Goal: Task Accomplishment & Management: Use online tool/utility

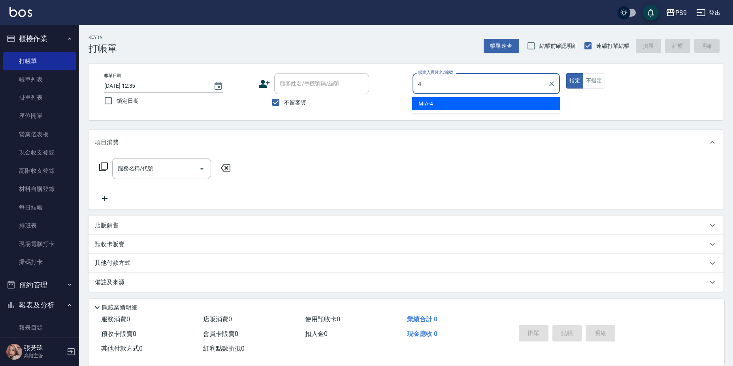
type input "MIA-4"
type button "true"
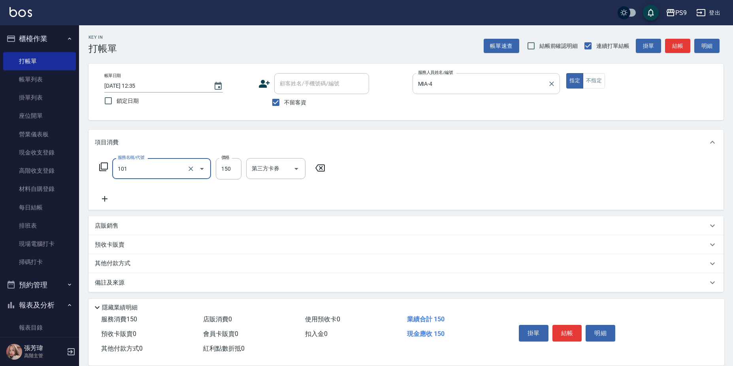
type input "洗髮(101)"
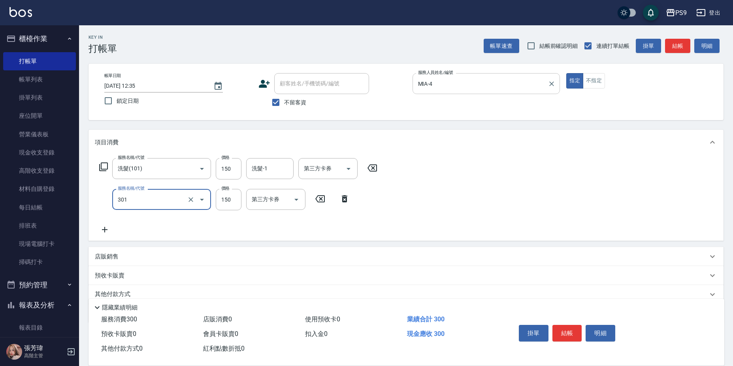
type input "剪-150(301)"
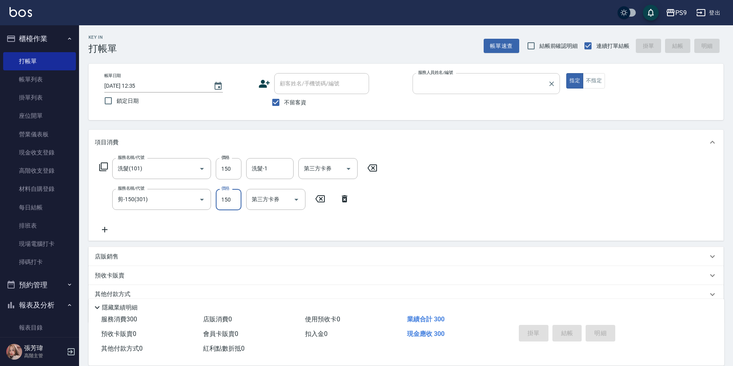
type input "4"
type input "[DATE] 21:18"
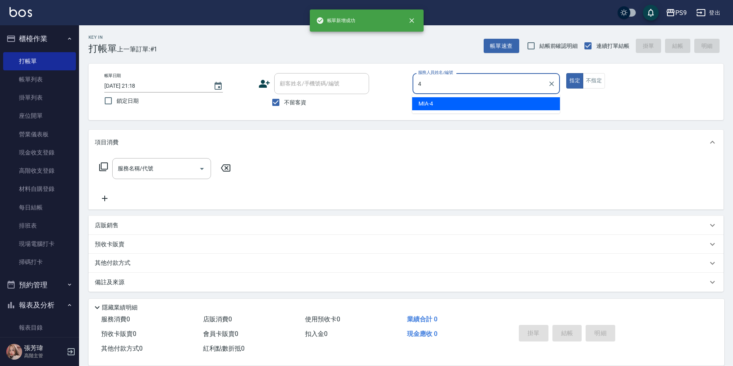
type input "MIA-4"
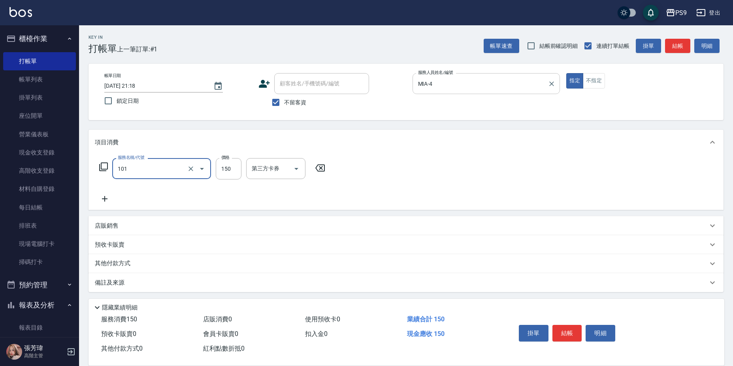
type input "洗髮(101)"
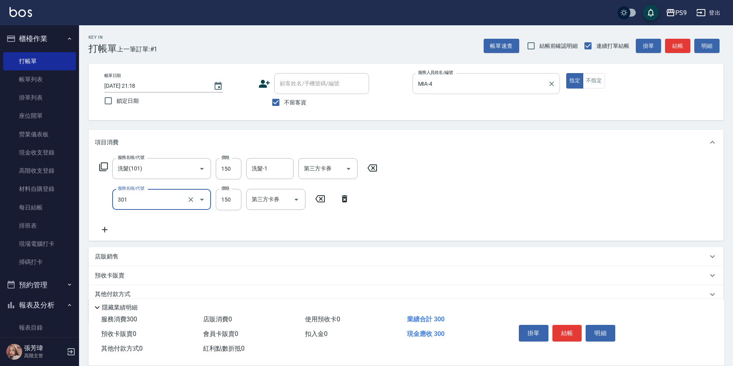
type input "剪-150(301)"
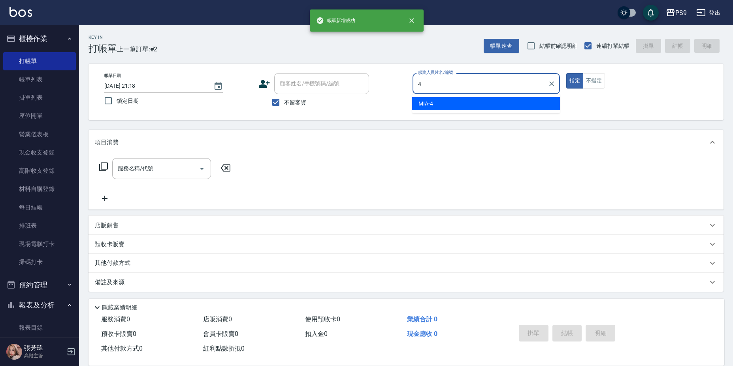
type input "MIA-4"
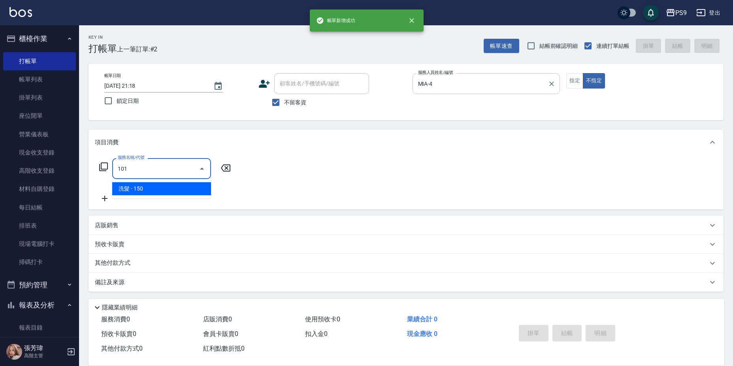
type input "洗髮(101)"
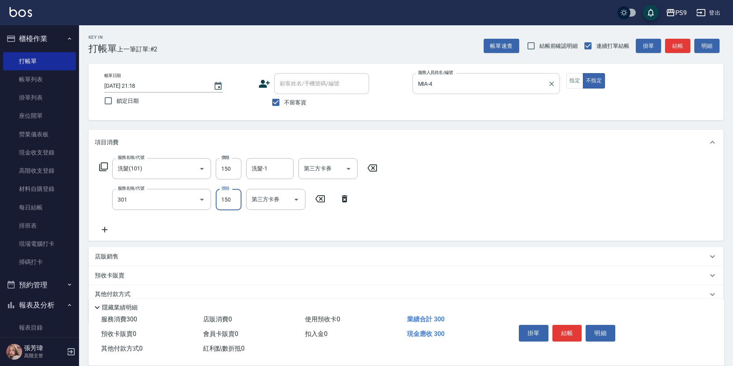
type input "剪-150(301)"
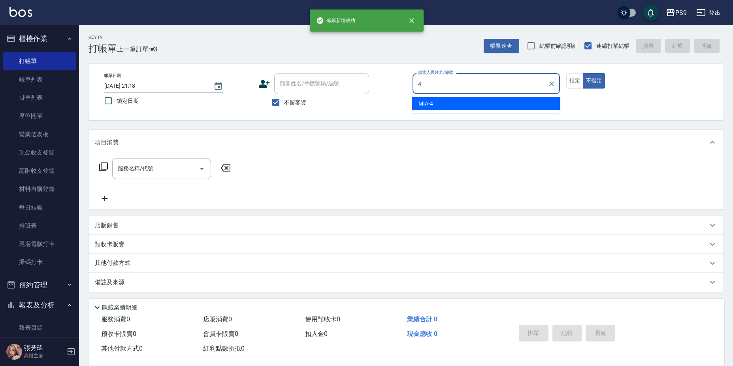
type input "MIA-4"
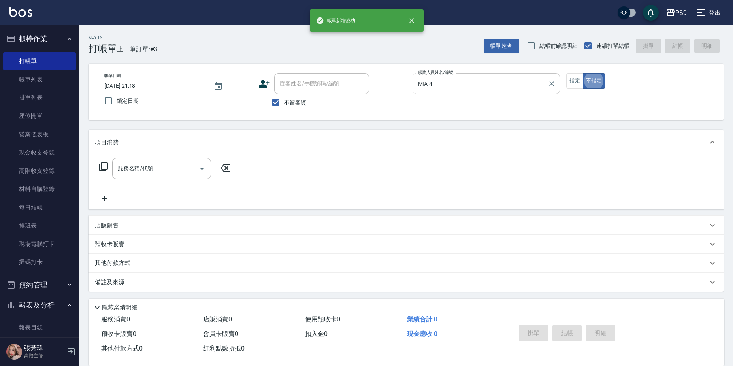
type button "false"
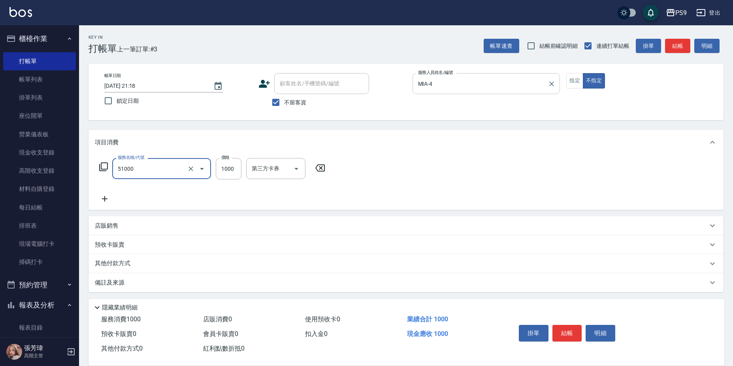
type input "燙髮1000(51000)"
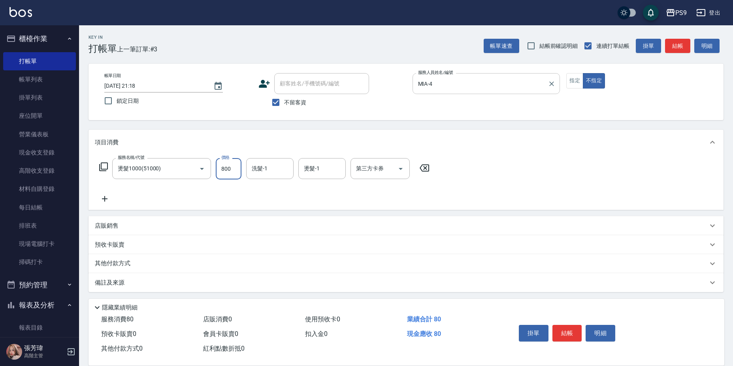
type input "800"
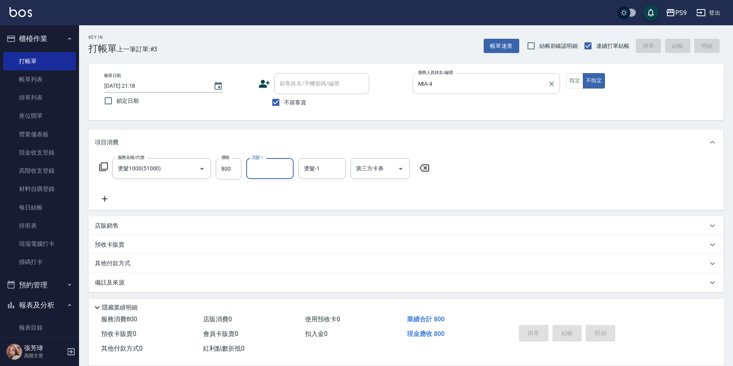
type input "[DATE] 21:19"
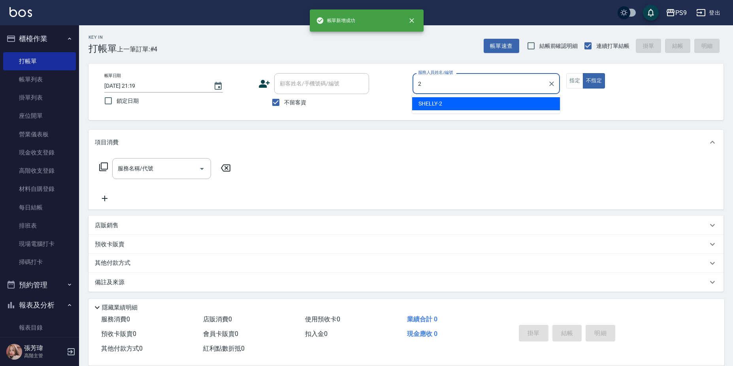
type input "SHELLY-2"
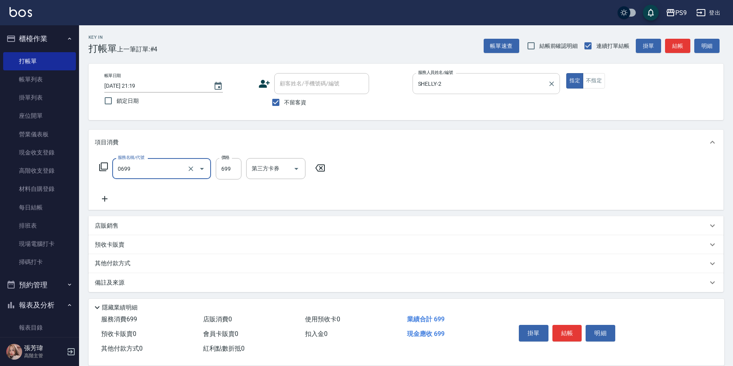
type input "699精油(0699)"
type input "800"
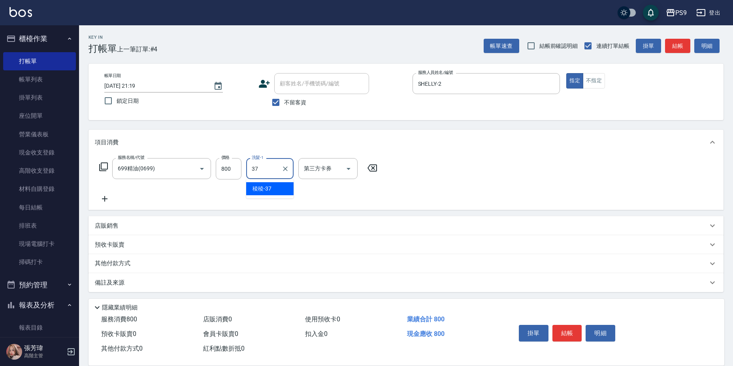
type input "稜稜-37"
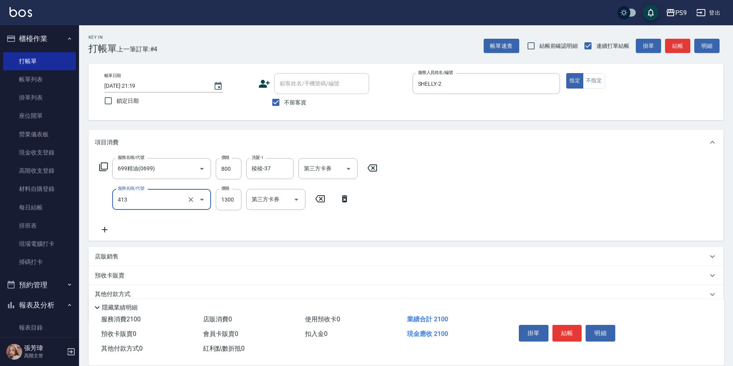
type input "鏡面護髮(413)"
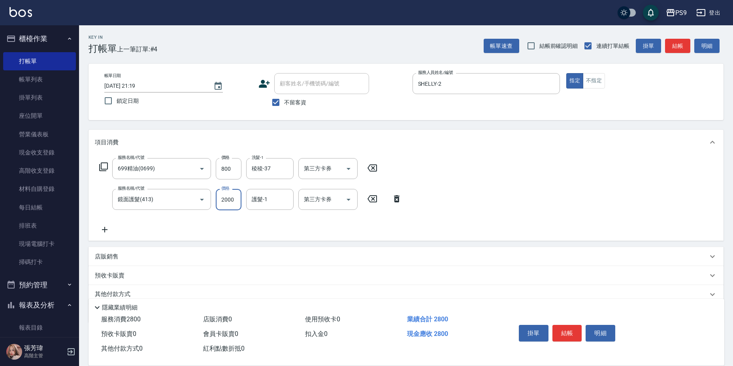
type input "2000"
type input "稜稜-37"
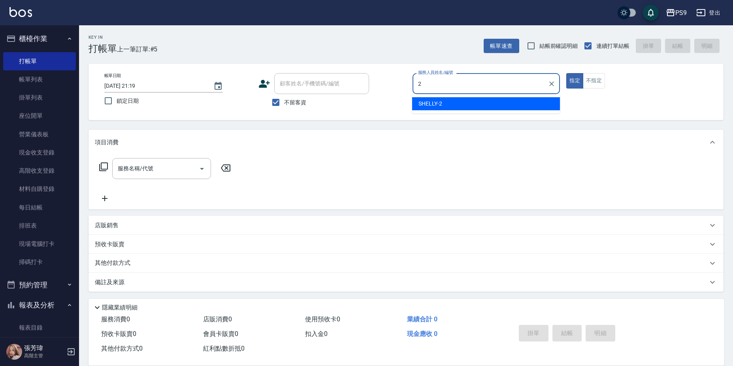
type input "SHELLY-2"
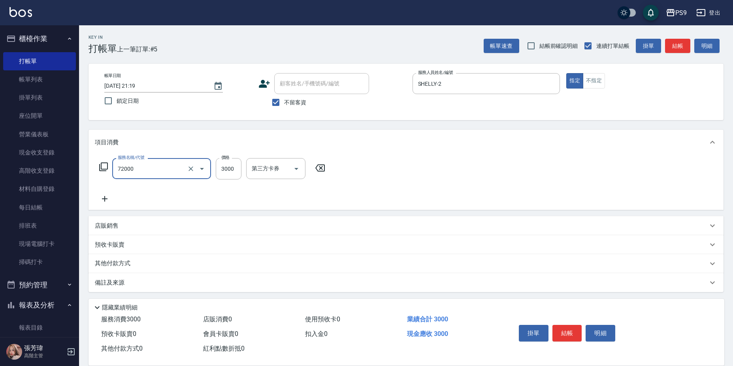
type input "接髮重整(72000)"
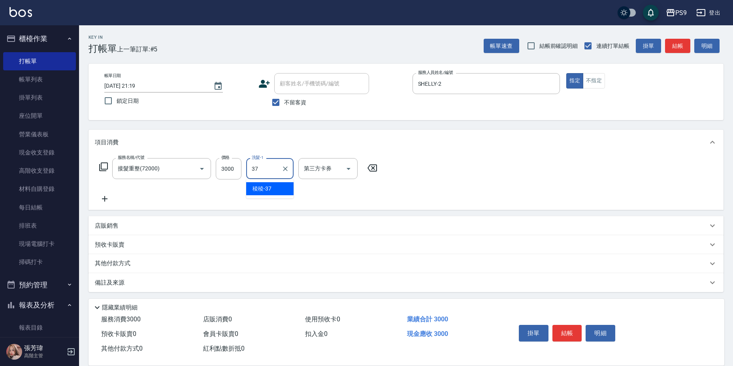
type input "稜稜-37"
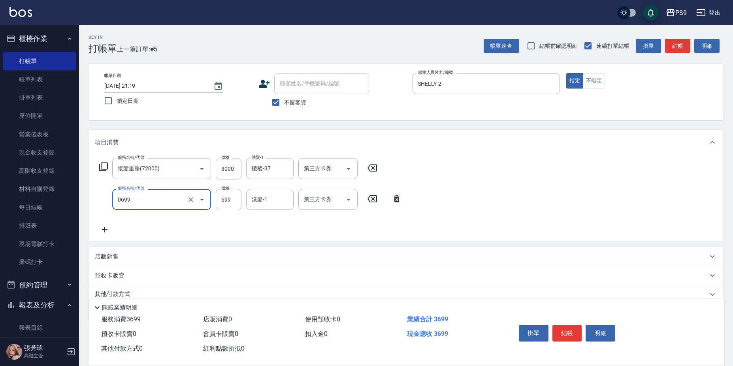
type input "699精油(0699)"
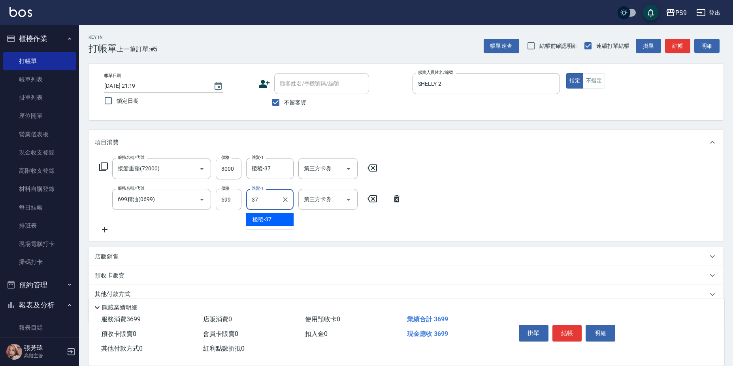
type input "稜稜-37"
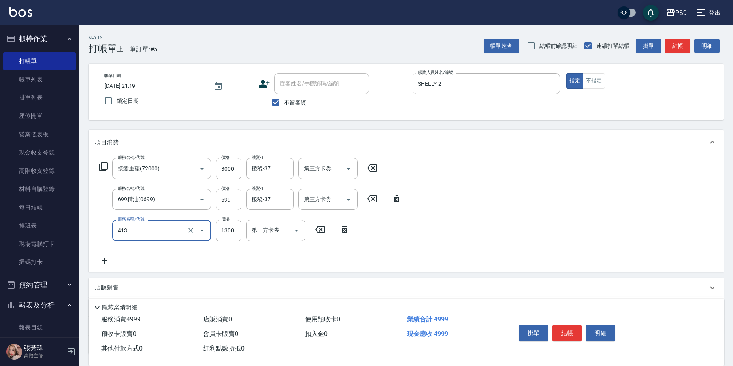
type input "鏡面護髮(413)"
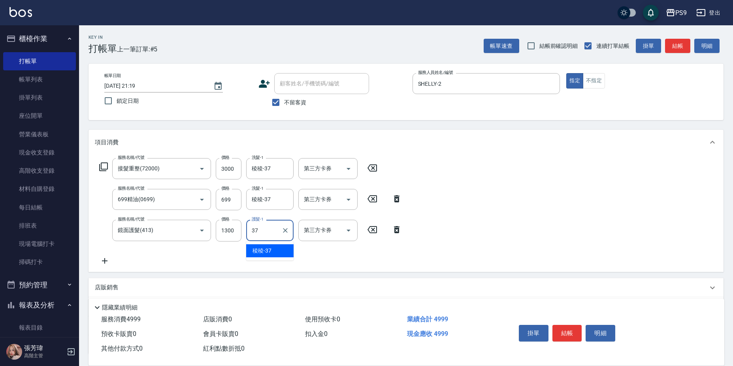
type input "稜稜-37"
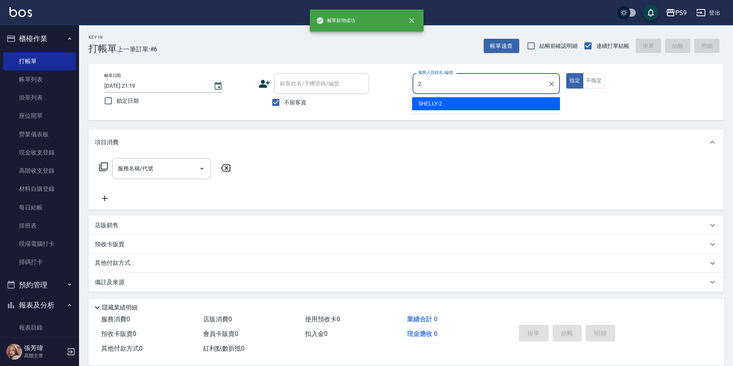
type input "SHELLY-2"
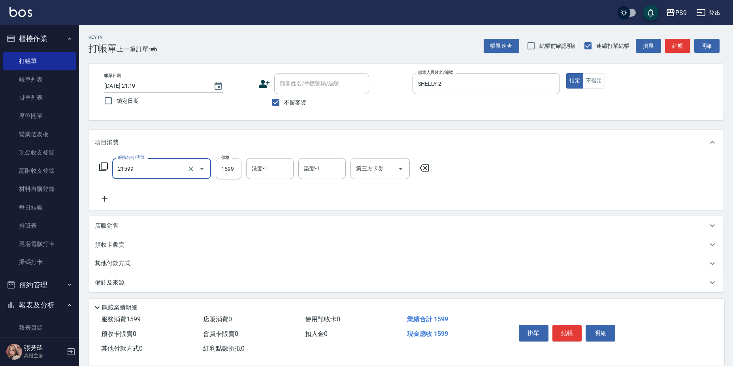
type input "染髮1599(21599)"
type input "1399"
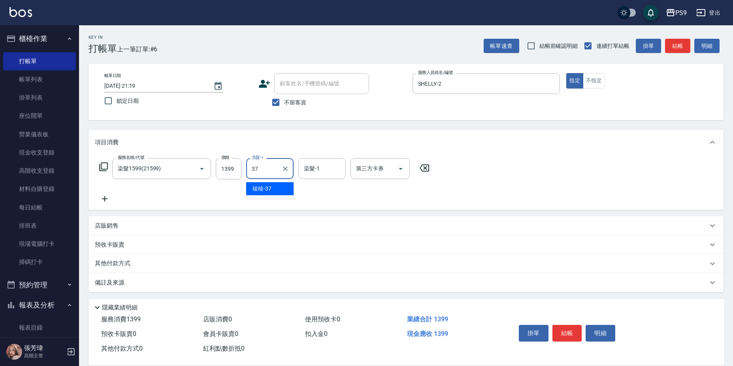
type input "稜稜-37"
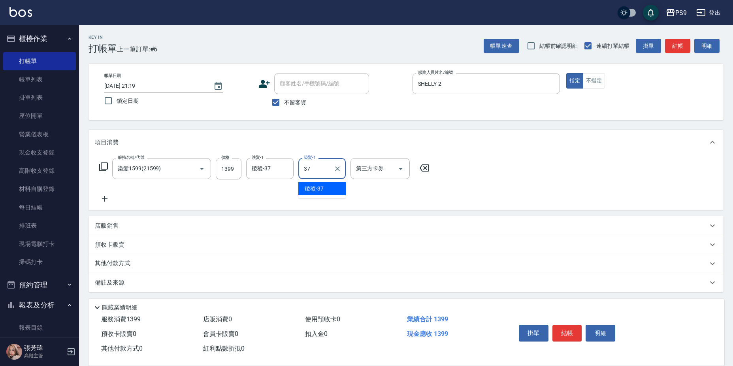
type input "稜稜-37"
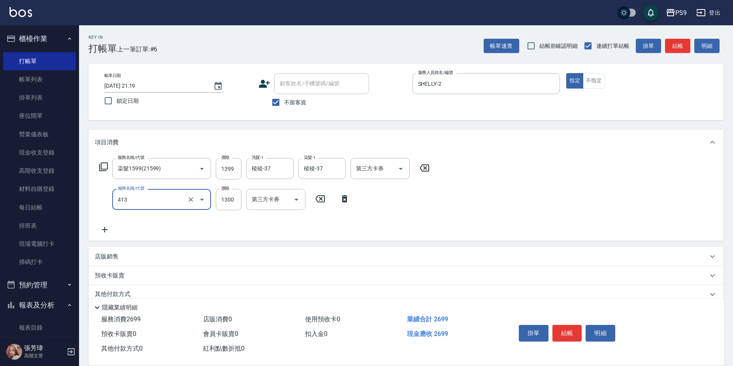
type input "鏡面護髮(413)"
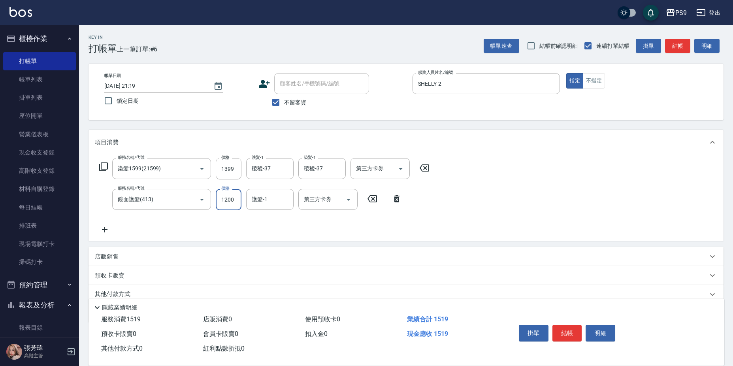
type input "1200"
type input "稜稜-37"
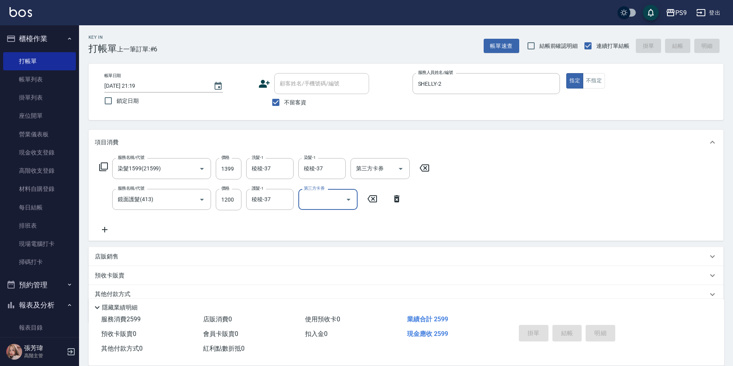
type input "[DATE] 21:20"
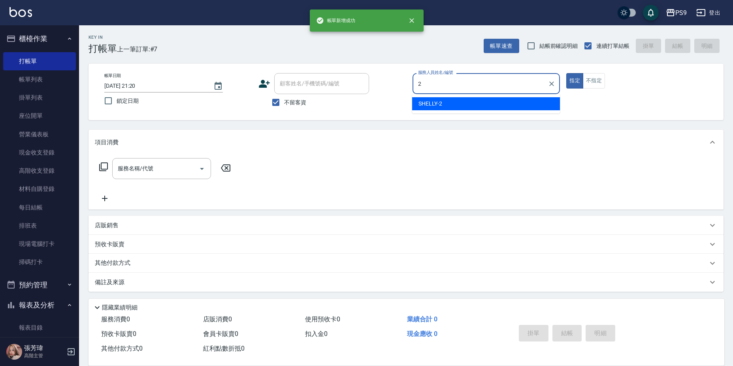
type input "SHELLY-2"
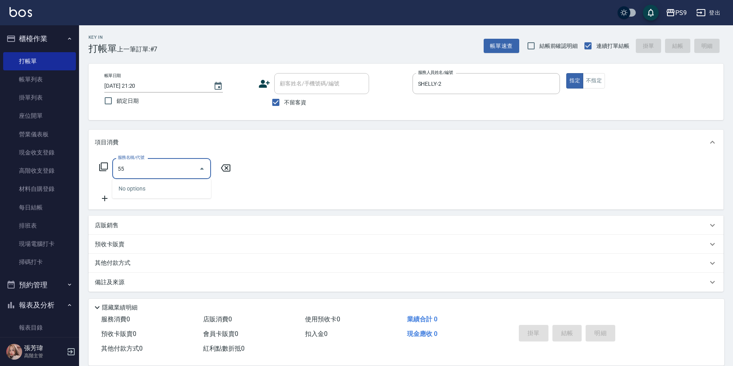
type input "5"
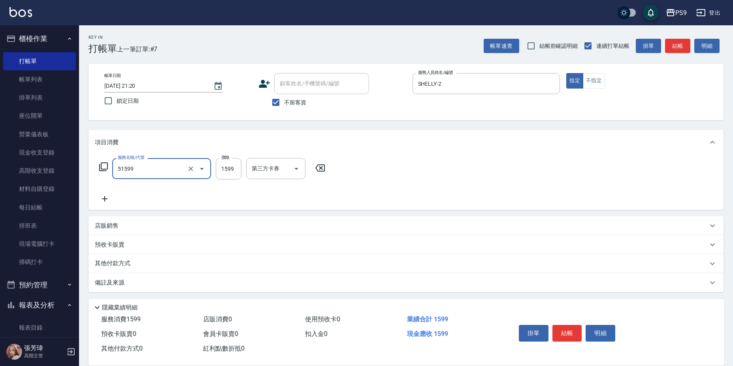
type input "燙1599(51599)"
type input "1399"
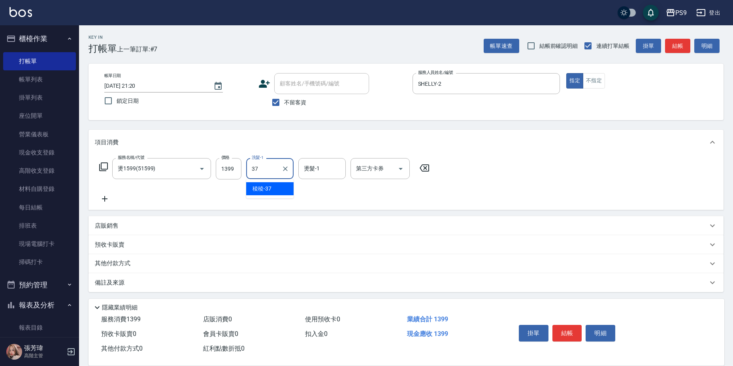
type input "稜稜-37"
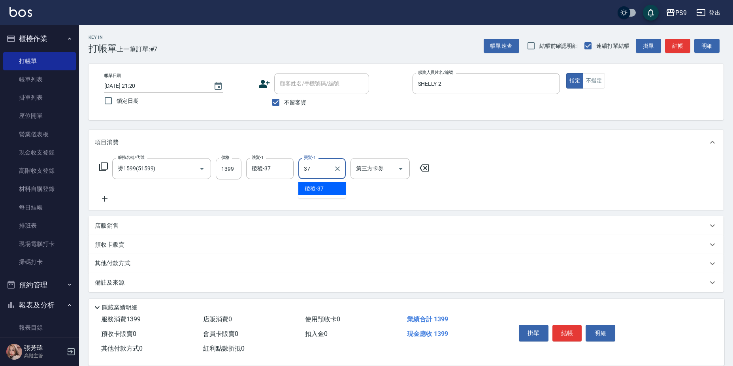
type input "稜稜-37"
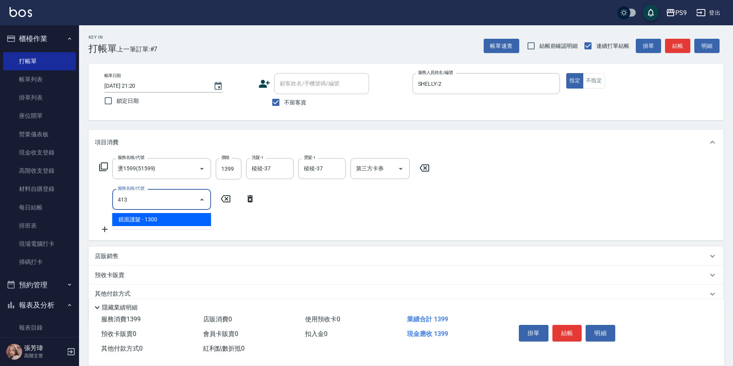
type input "鏡面護髮(413)"
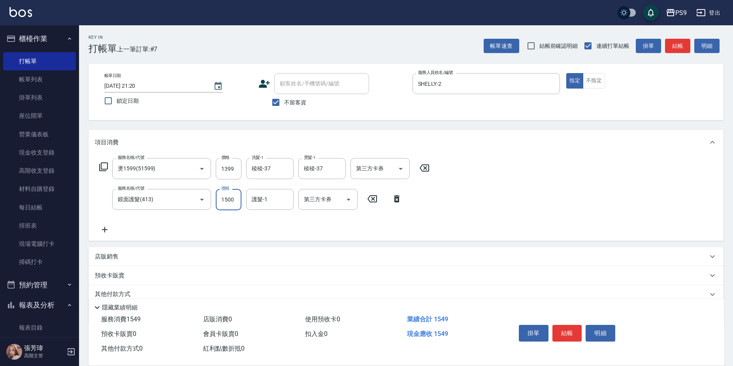
type input "1500"
type input "稜稜-37"
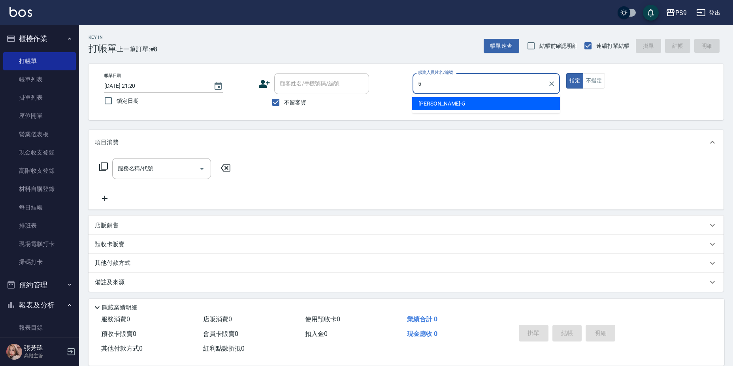
type input "[PERSON_NAME]-5"
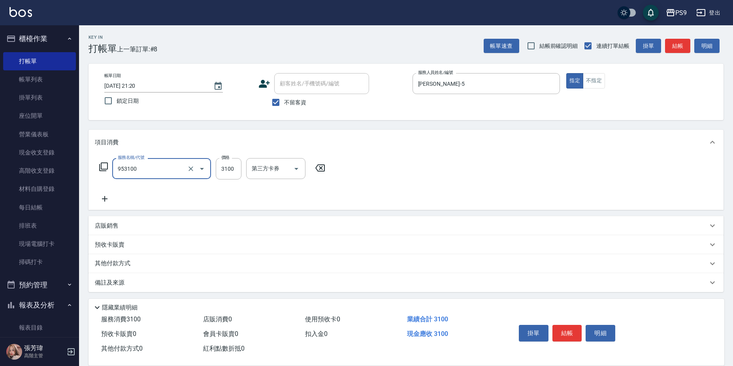
type input "過年-燙A(953100)"
type input "3000"
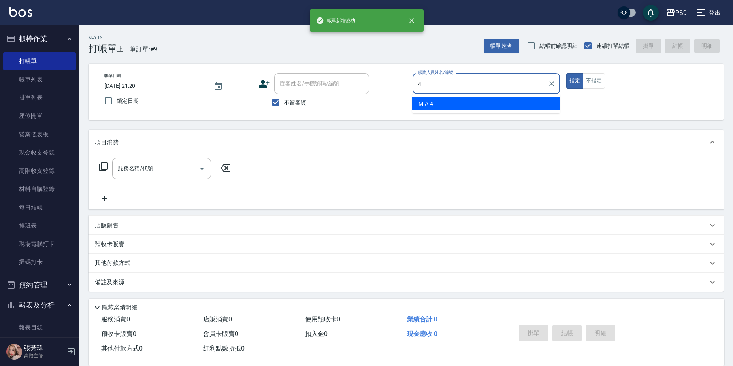
type input "MIA-4"
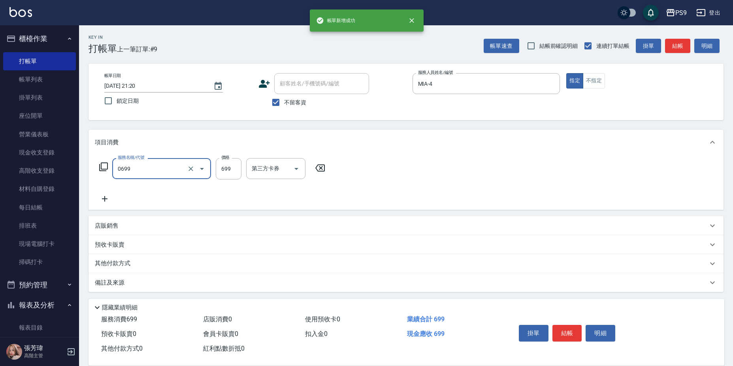
type input "699精油(0699)"
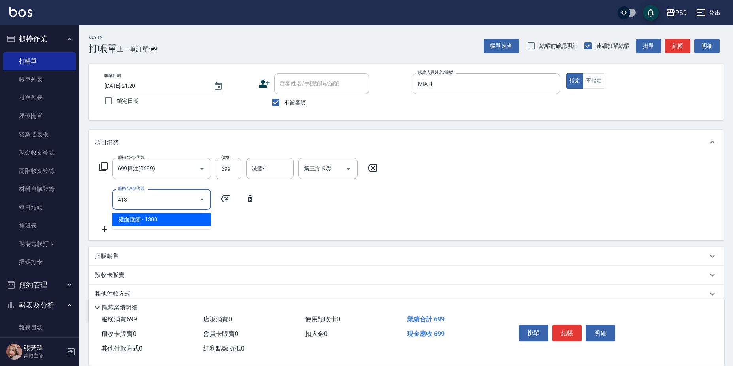
type input "鏡面護髮(413)"
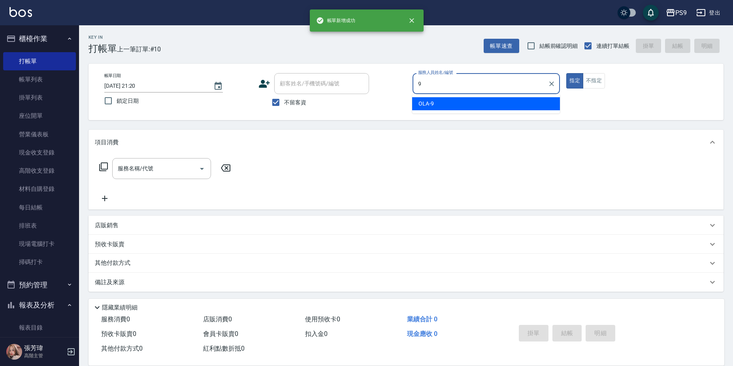
type input "OLA-9"
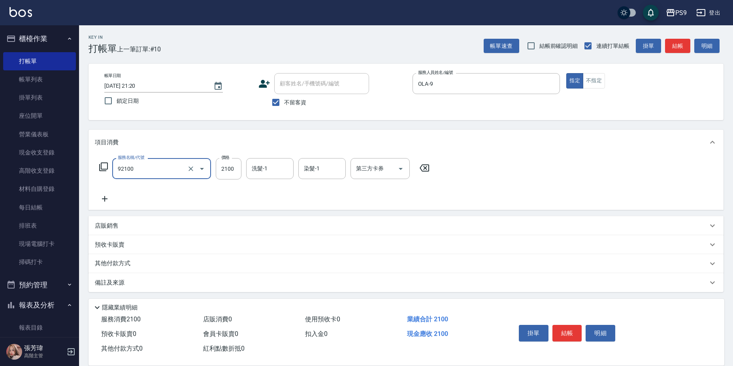
type input "過年-染B(92100)"
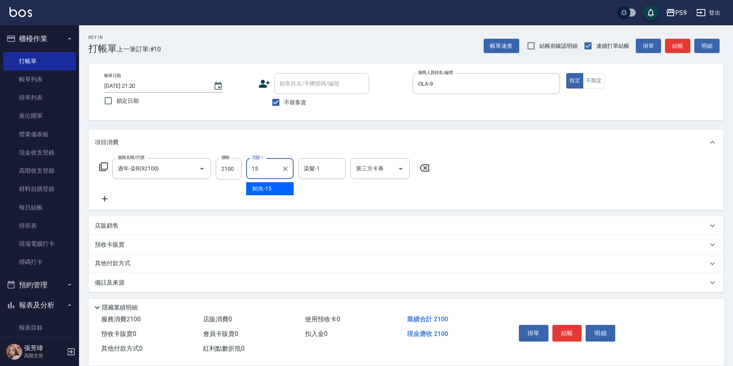
type input "鮪魚-15"
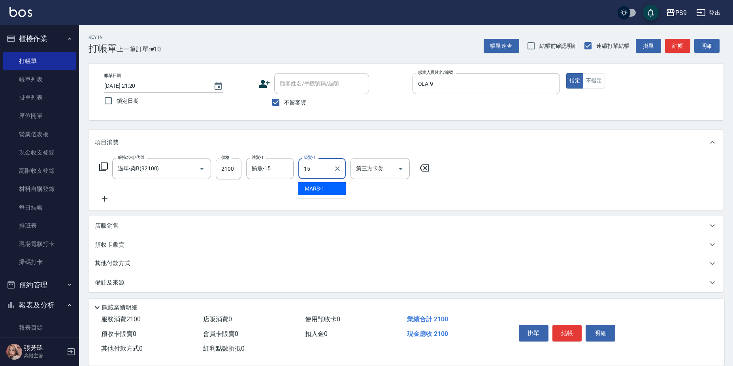
type input "鮪魚-15"
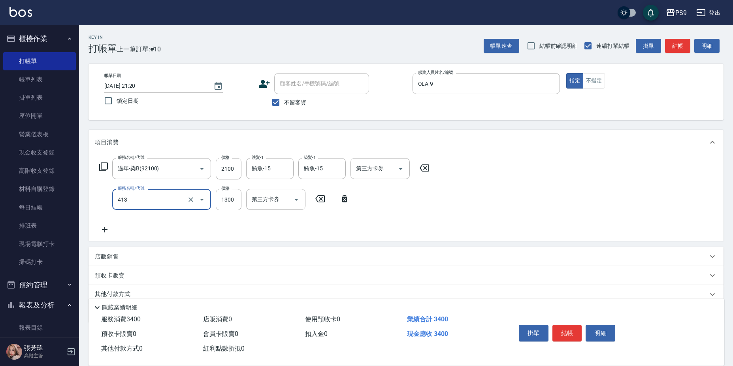
type input "鏡面護髮(413)"
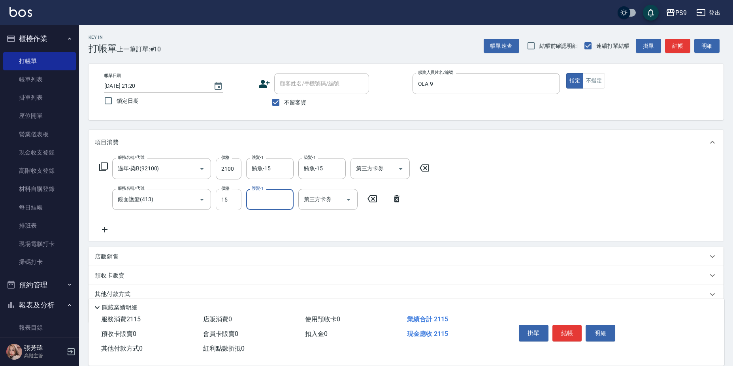
click at [229, 200] on input "15" at bounding box center [229, 199] width 26 height 21
type input "1500"
type input "鮪魚-15"
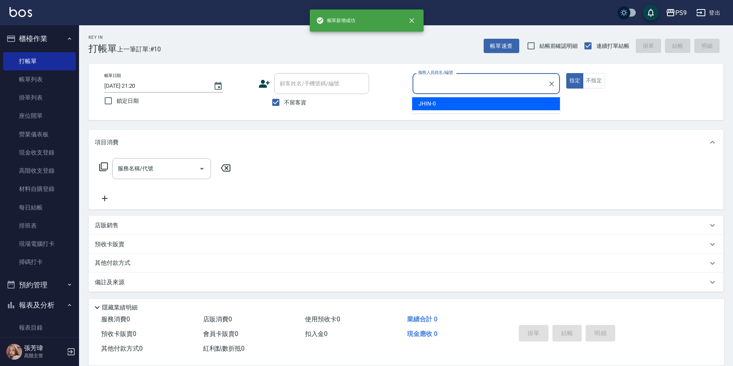
type input "0"
type input "TING-10"
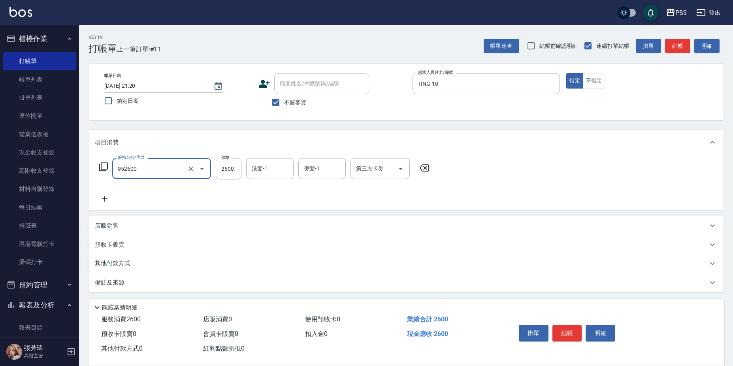
type input "過年-燙B(952600)"
type input "2700"
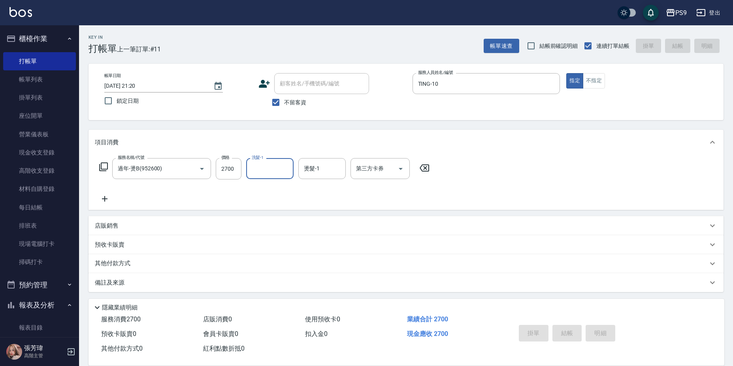
type input "[DATE] 21:21"
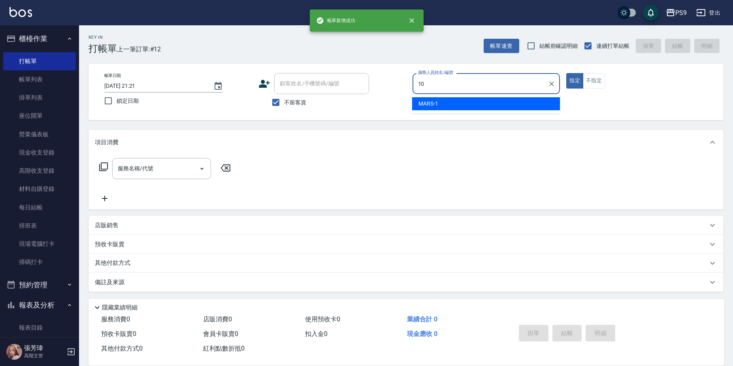
type input "TING-10"
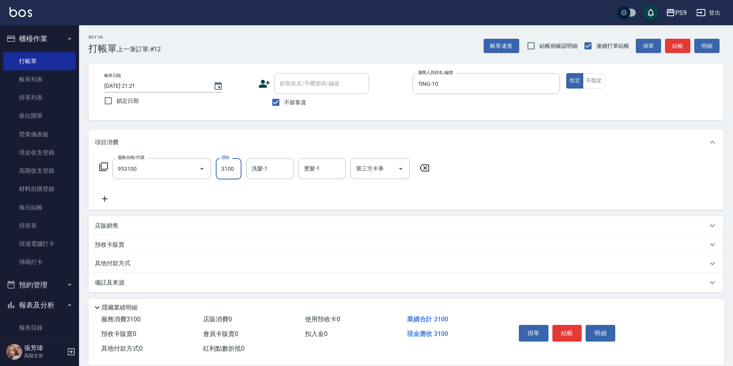
type input "過年-燙A(953100)"
type input "3099"
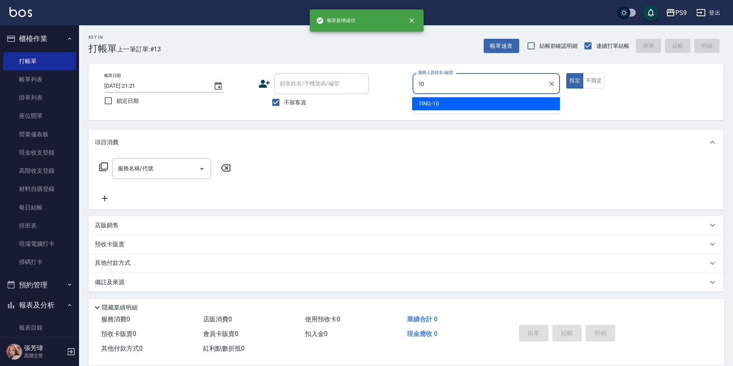
type input "TING-10"
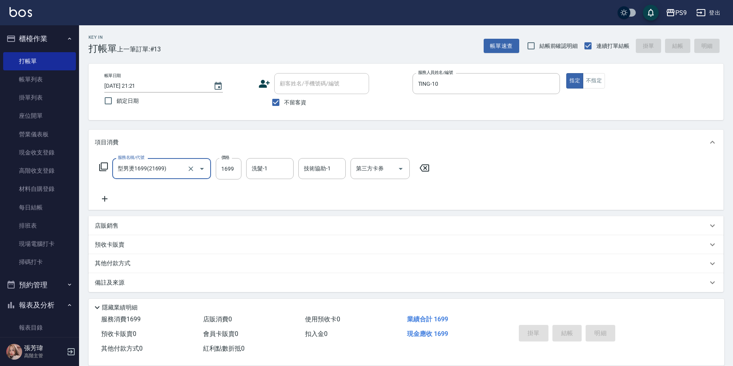
type input "型男燙1699(21699)"
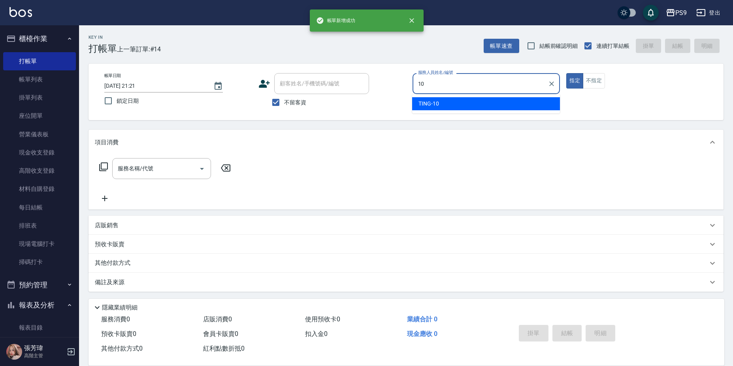
type input "TING-10"
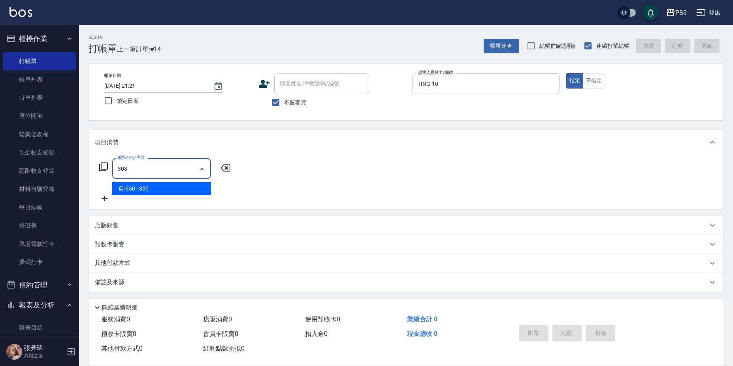
type input "剪-350(308)"
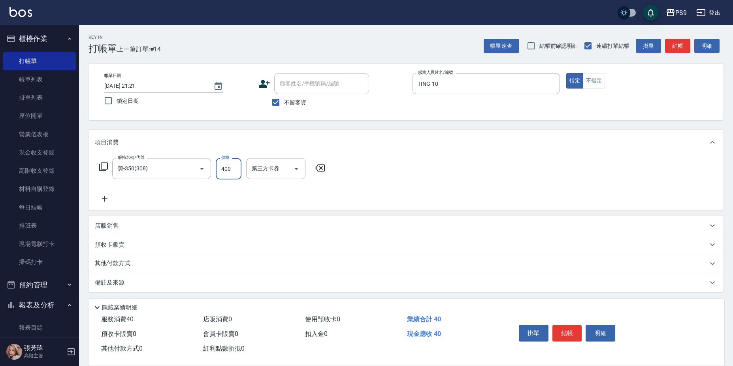
type input "400"
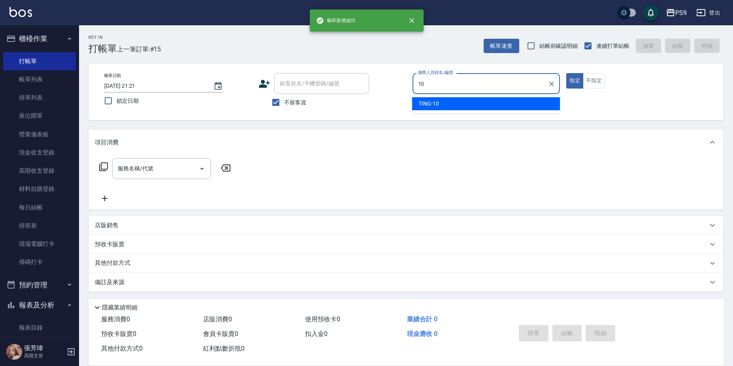
type input "TING-10"
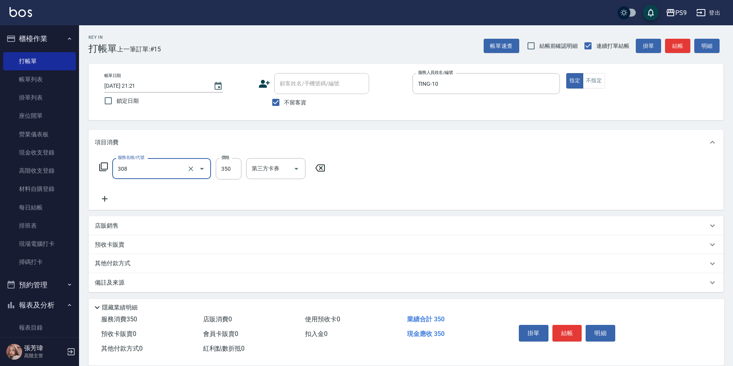
type input "剪-350(308)"
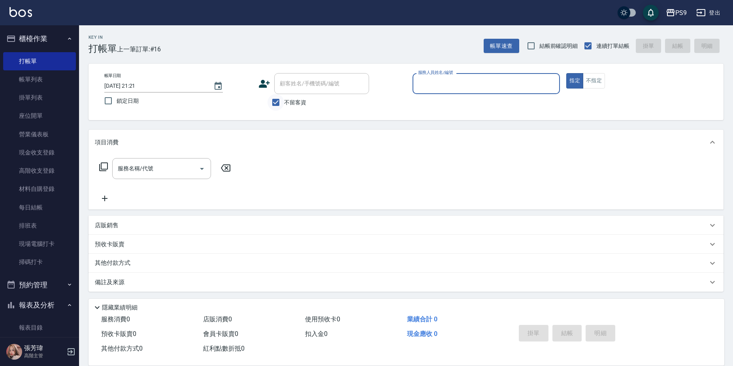
drag, startPoint x: 279, startPoint y: 107, endPoint x: 293, endPoint y: 90, distance: 22.2
click at [279, 107] on input "不留客資" at bounding box center [276, 102] width 17 height 17
checkbox input "false"
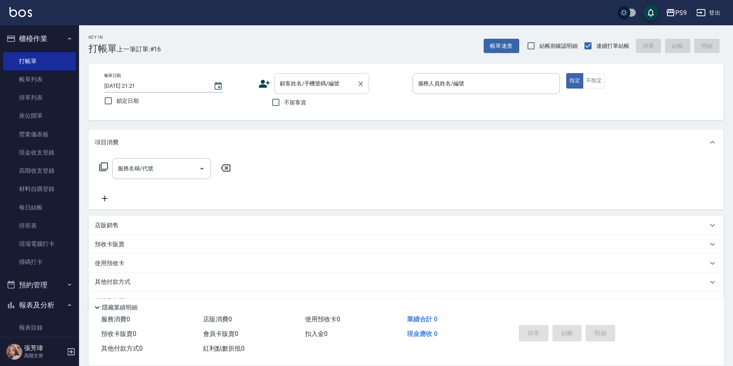
drag, startPoint x: 293, startPoint y: 91, endPoint x: 300, endPoint y: 89, distance: 6.9
click at [293, 92] on div "顧客姓名/手機號碼/編號" at bounding box center [321, 83] width 95 height 21
type input "[PERSON_NAME]/0925369765/"
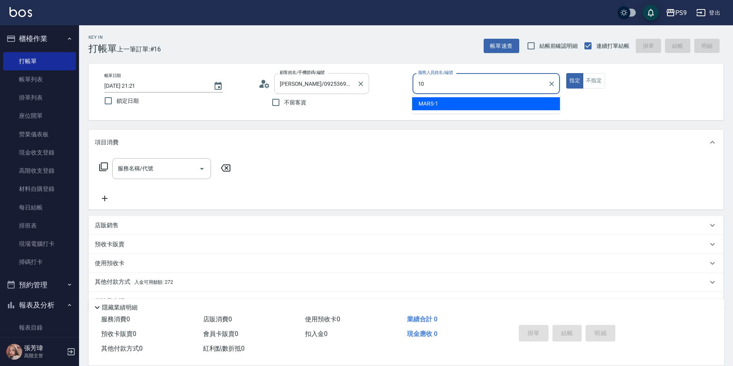
type input "TING-10"
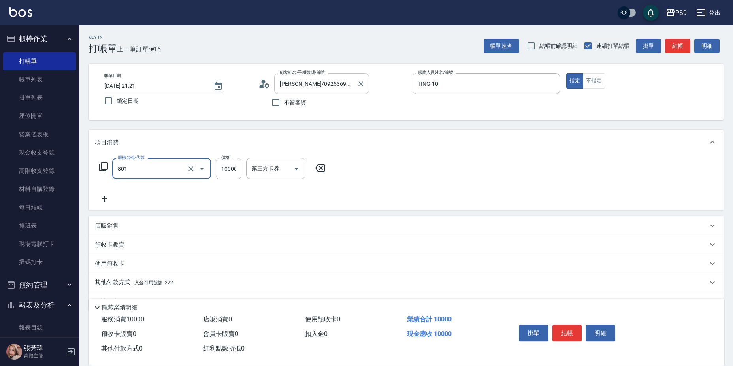
type input "頂級豪華OVC1(801)"
type input "200"
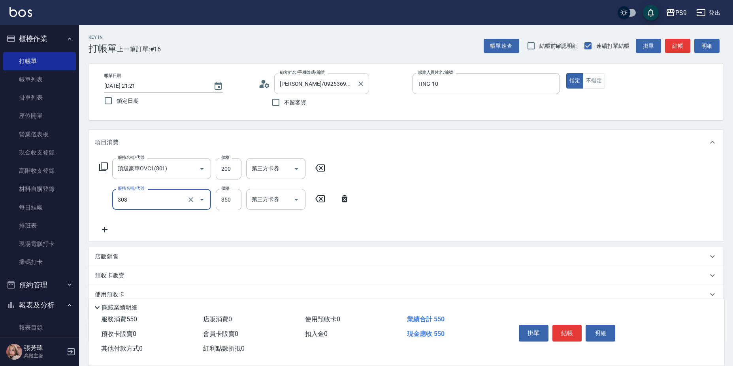
type input "剪-350(308)"
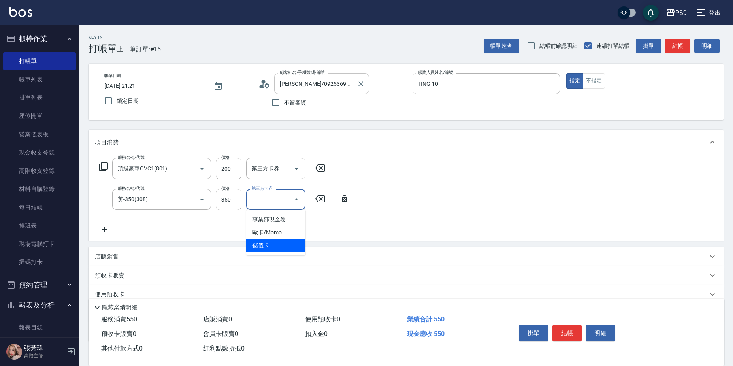
type input "儲值卡"
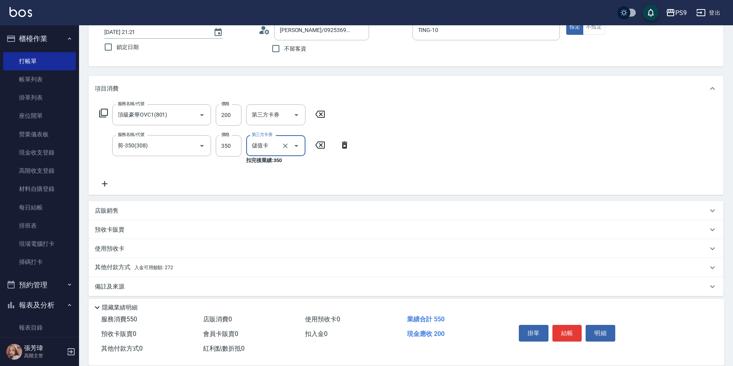
scroll to position [60, 0]
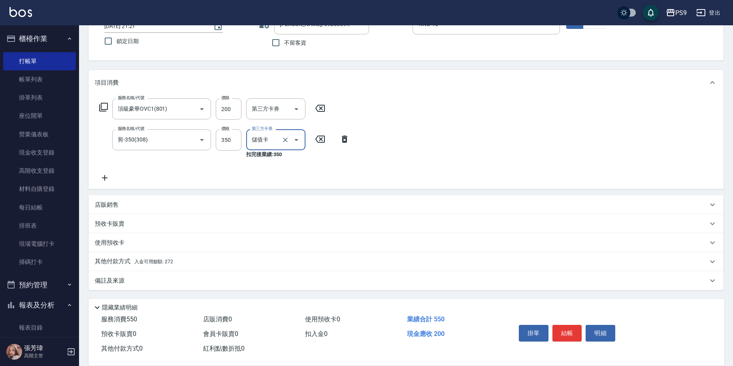
click at [152, 260] on span "入金可用餘額: 272" at bounding box center [153, 262] width 39 height 6
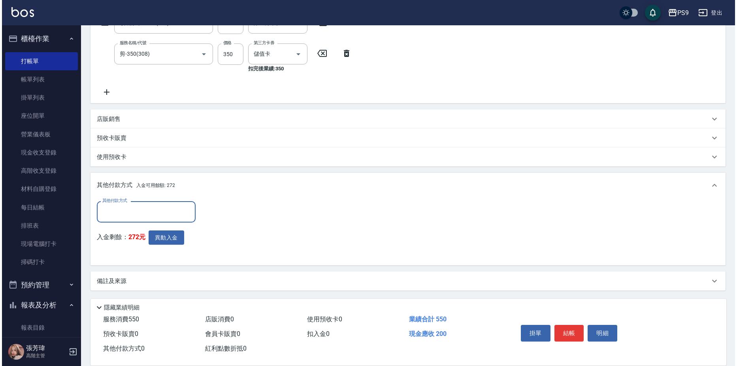
scroll to position [146, 0]
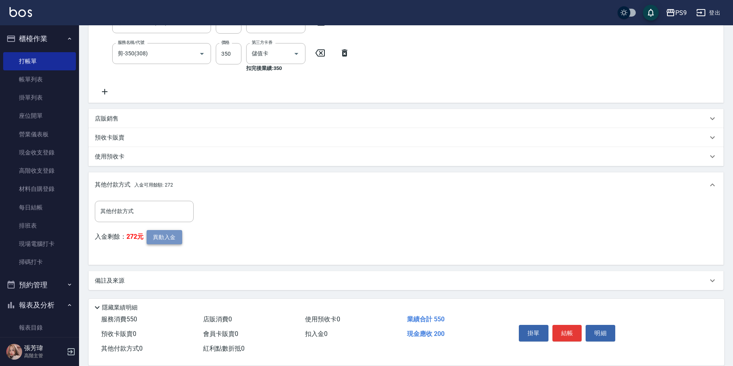
click at [164, 237] on button "異動入金" at bounding box center [165, 237] width 36 height 15
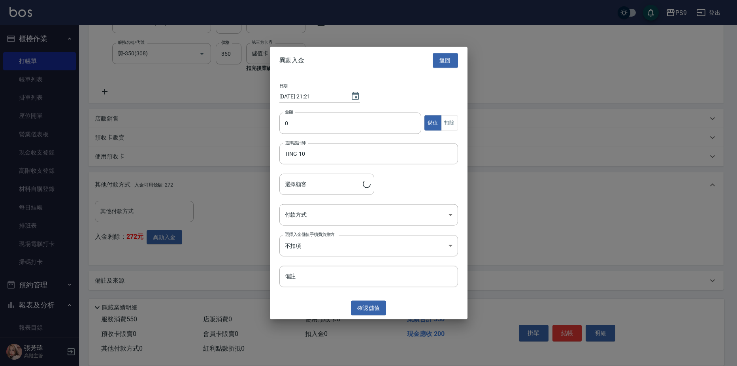
type input "[PERSON_NAME]/0925369765/"
click at [329, 119] on input "0" at bounding box center [350, 122] width 142 height 21
type input "200"
click at [333, 210] on body "PS9 登出 櫃檯作業 打帳單 帳單列表 掛單列表 座位開單 營業儀表板 現金收支登錄 高階收支登錄 材料自購登錄 每日結帳 排班表 現場電腦打卡 掃碼打卡 …" at bounding box center [368, 110] width 737 height 512
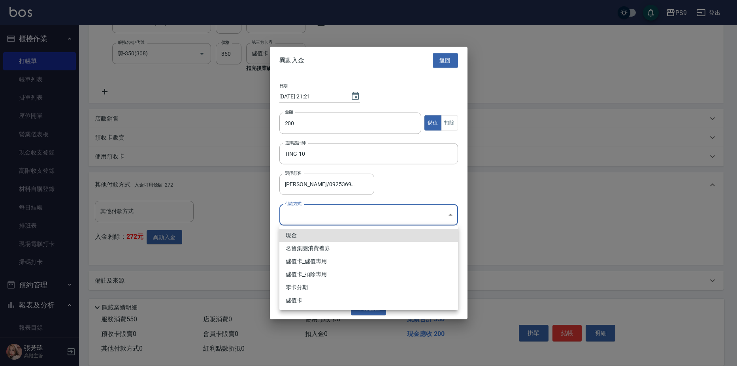
click at [336, 266] on li "儲值卡_儲值專用" at bounding box center [368, 261] width 179 height 13
type input "儲值卡_儲值專用"
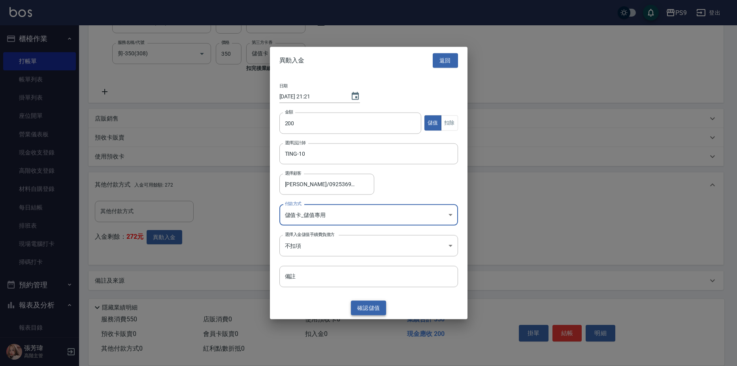
drag, startPoint x: 366, startPoint y: 311, endPoint x: 147, endPoint y: 255, distance: 226.1
click at [366, 311] on button "確認 儲值" at bounding box center [369, 308] width 36 height 15
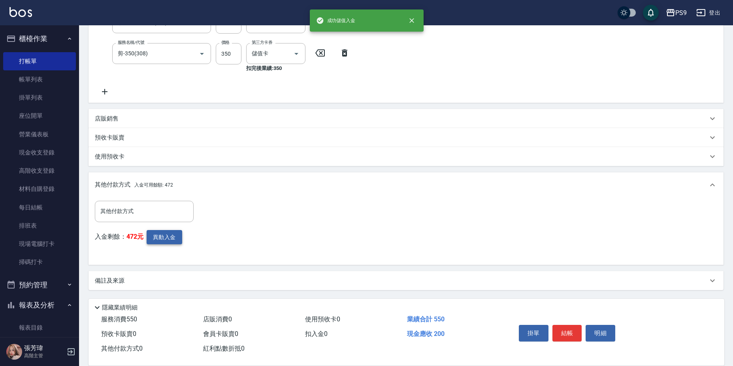
click at [162, 235] on button "異動入金" at bounding box center [165, 237] width 36 height 15
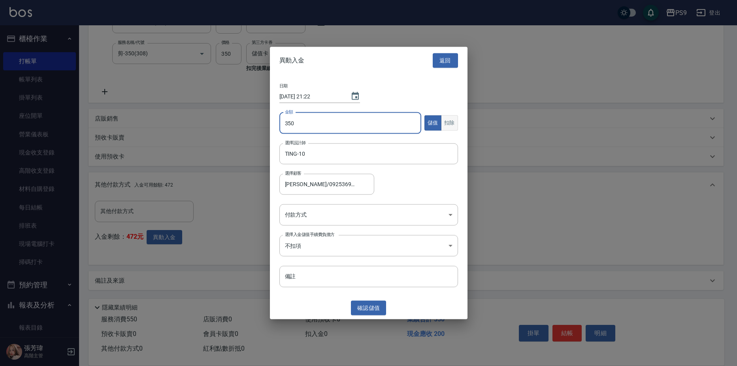
type input "350"
click at [449, 124] on button "扣除" at bounding box center [449, 122] width 17 height 15
click at [389, 219] on body "PS9 登出 櫃檯作業 打帳單 帳單列表 掛單列表 座位開單 營業儀表板 現金收支登錄 高階收支登錄 材料自購登錄 每日結帳 排班表 現場電腦打卡 掃碼打卡 …" at bounding box center [368, 110] width 737 height 512
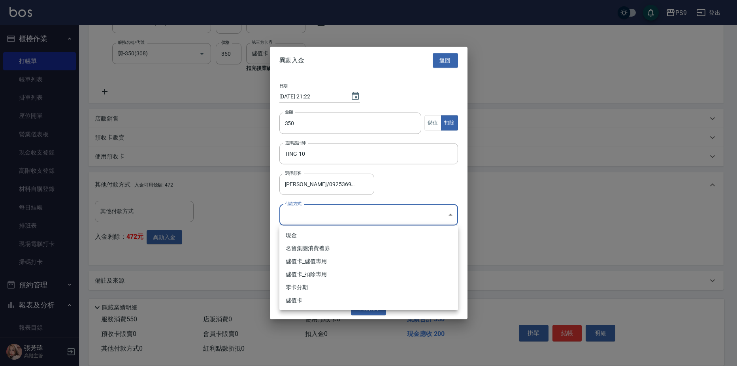
click at [353, 276] on li "儲值卡_扣除專用" at bounding box center [368, 274] width 179 height 13
type input "儲值卡_扣除專用"
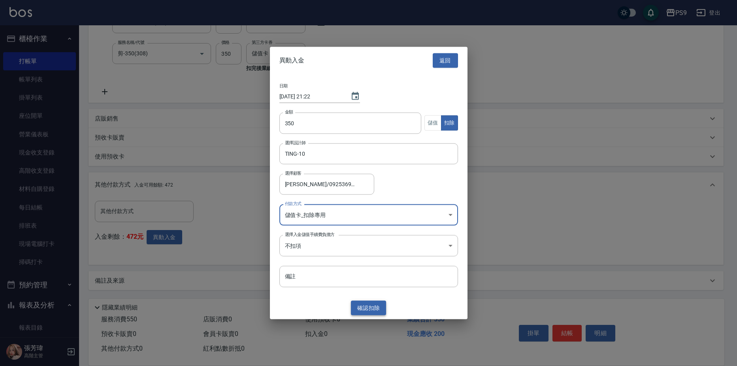
click at [367, 306] on button "確認 扣除" at bounding box center [369, 308] width 36 height 15
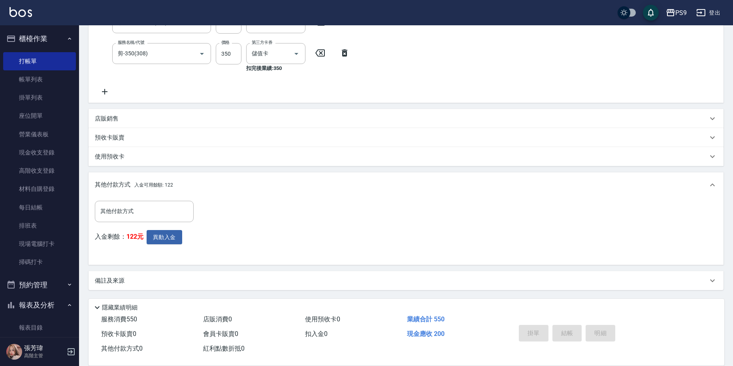
type input "[DATE] 21:22"
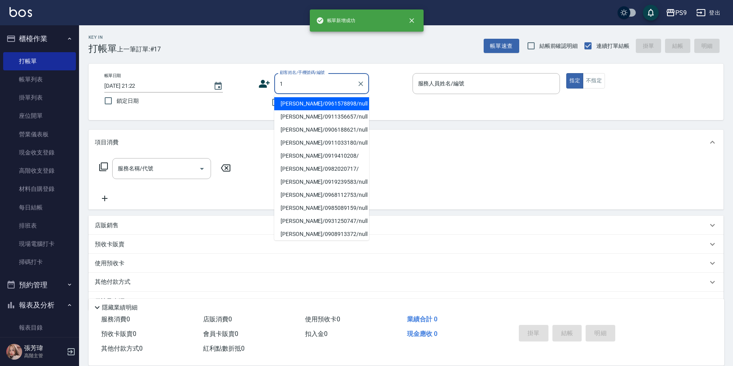
type input "1"
drag, startPoint x: 471, startPoint y: 167, endPoint x: 410, endPoint y: 130, distance: 71.5
click at [471, 168] on div "服務名稱/代號 服務名稱/代號" at bounding box center [406, 182] width 635 height 55
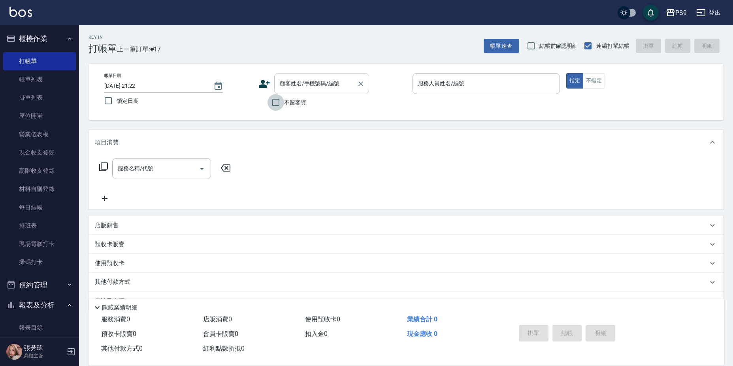
drag, startPoint x: 281, startPoint y: 106, endPoint x: 357, endPoint y: 79, distance: 80.3
click at [283, 105] on input "不留客資" at bounding box center [276, 102] width 17 height 17
checkbox input "true"
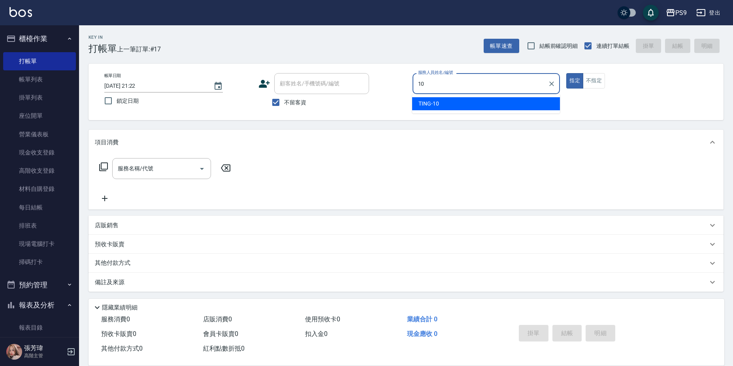
type input "TING-10"
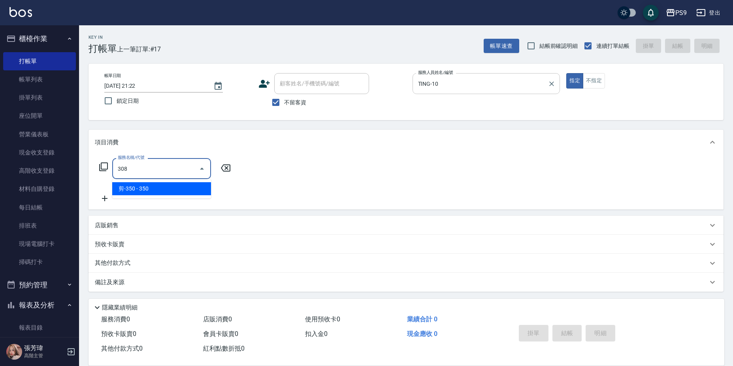
type input "剪-350(308)"
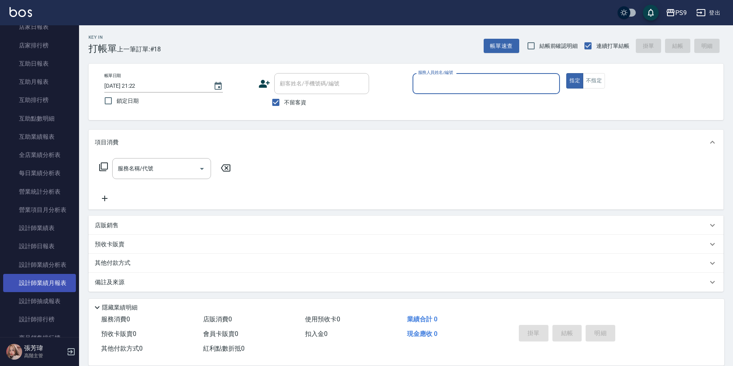
scroll to position [356, 0]
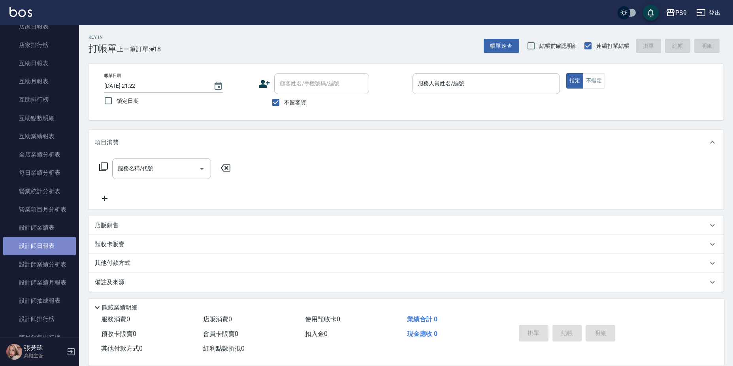
click at [40, 244] on link "設計師日報表" at bounding box center [39, 246] width 73 height 18
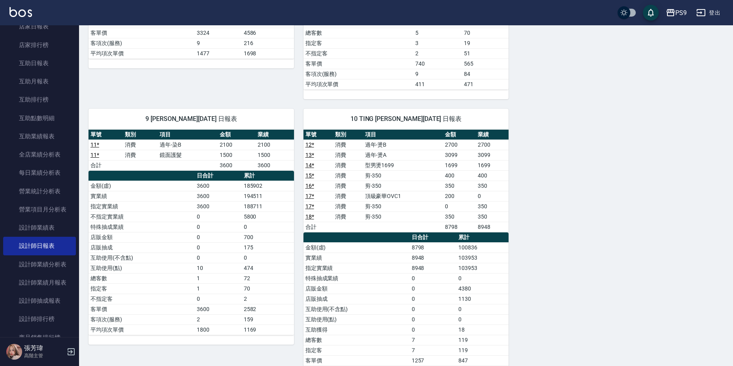
scroll to position [346, 0]
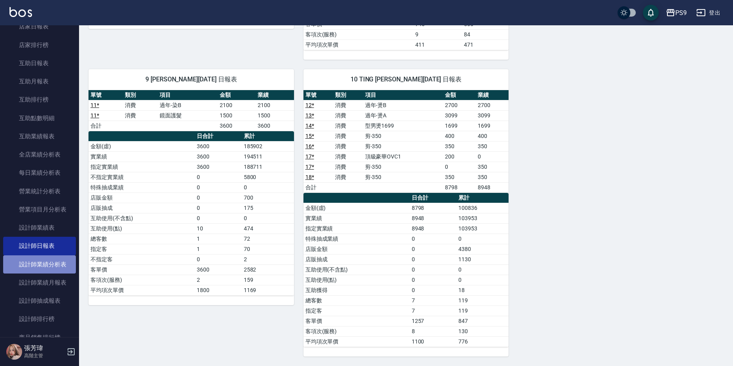
click at [57, 265] on link "設計師業績分析表" at bounding box center [39, 264] width 73 height 18
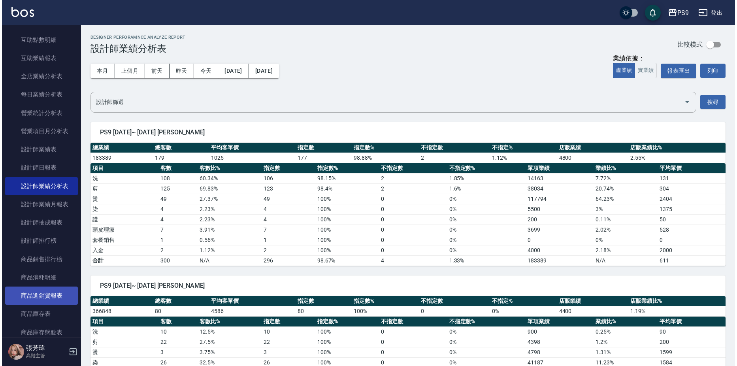
scroll to position [435, 0]
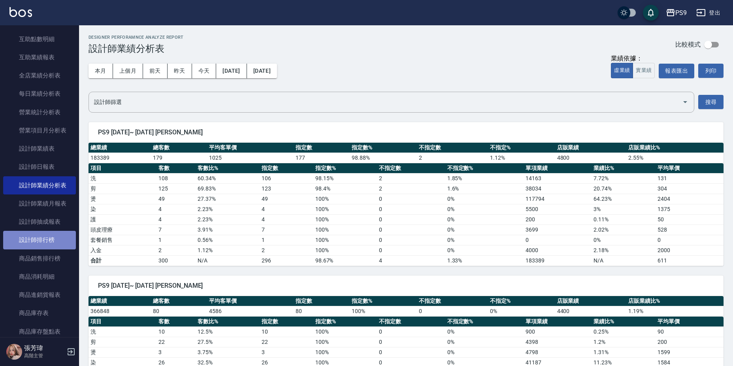
click at [57, 238] on link "設計師排行榜" at bounding box center [39, 240] width 73 height 18
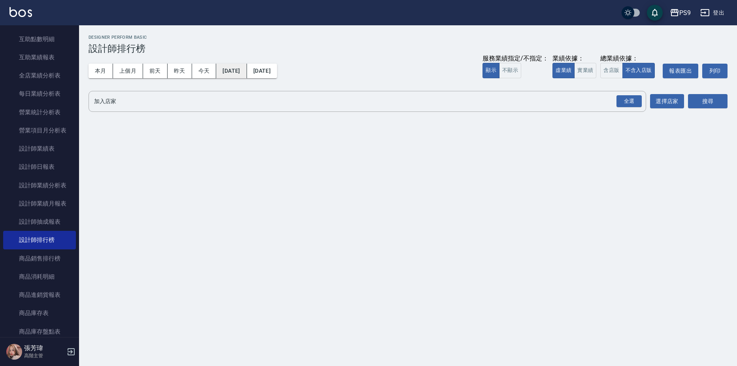
click at [245, 72] on button "[DATE]" at bounding box center [231, 71] width 30 height 15
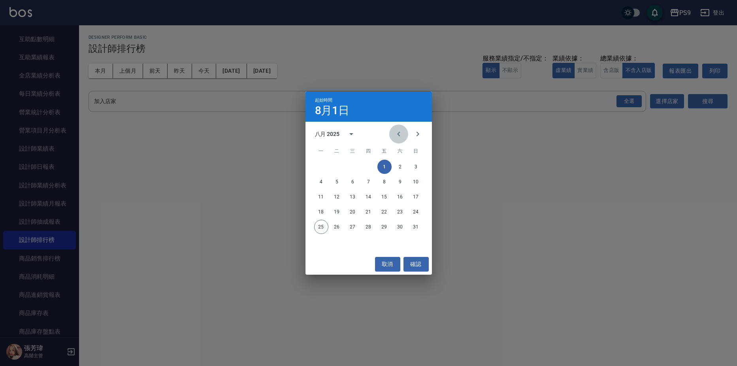
click at [399, 136] on icon "Previous month" at bounding box center [398, 133] width 9 height 9
drag, startPoint x: 396, startPoint y: 131, endPoint x: 366, endPoint y: 146, distance: 32.9
click at [396, 132] on icon "Previous month" at bounding box center [398, 133] width 9 height 9
click at [415, 164] on button "1" at bounding box center [416, 167] width 14 height 14
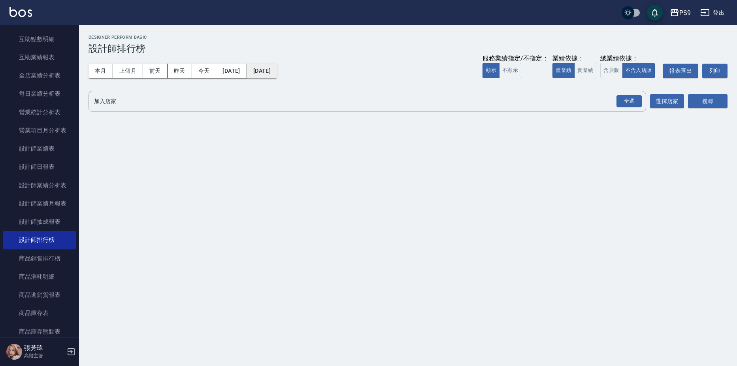
click at [277, 73] on button "[DATE]" at bounding box center [262, 71] width 30 height 15
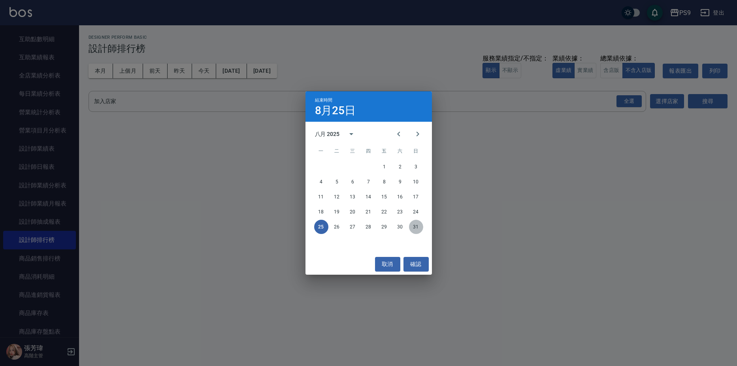
click at [415, 226] on button "31" at bounding box center [416, 227] width 14 height 14
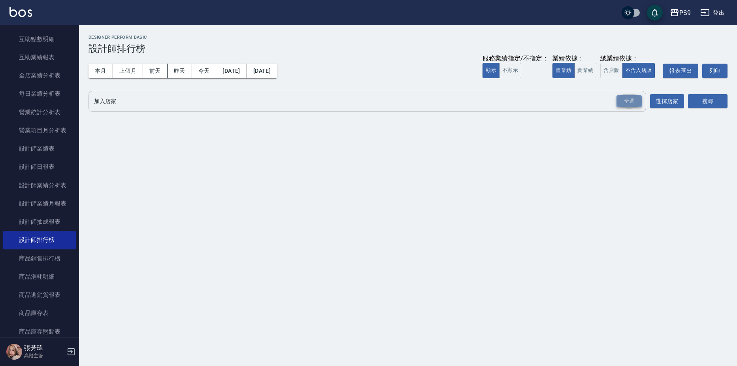
click at [634, 104] on div "全選" at bounding box center [629, 101] width 25 height 12
click at [704, 100] on button "搜尋" at bounding box center [708, 101] width 40 height 15
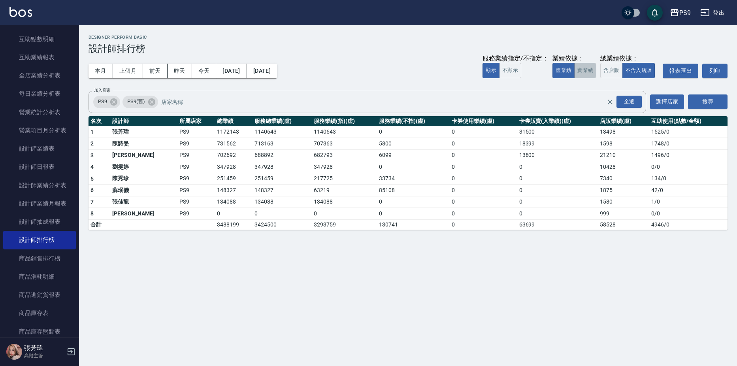
click at [586, 74] on button "實業績" at bounding box center [585, 70] width 22 height 15
click at [104, 66] on button "本月" at bounding box center [101, 71] width 25 height 15
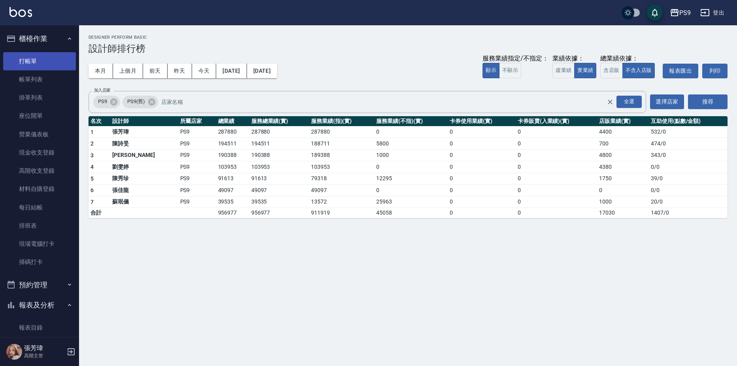
click at [47, 52] on ul "打帳單 帳單列表 掛單列表 座位開單 營業儀表板 現金收支登錄 高階收支登錄 材料自購登錄 每日結帳 排班表 現場電腦打卡 掃碼打卡" at bounding box center [39, 162] width 73 height 226
click at [49, 58] on link "打帳單" at bounding box center [39, 61] width 73 height 18
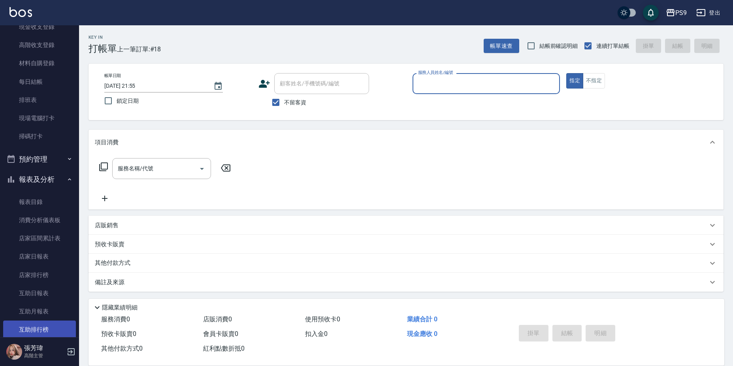
scroll to position [198, 0]
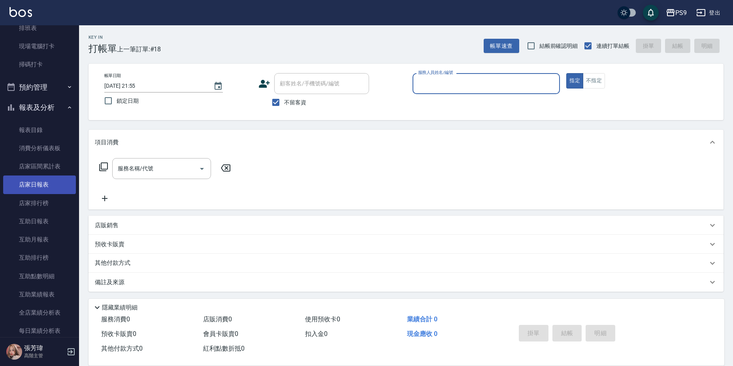
click at [36, 183] on link "店家日報表" at bounding box center [39, 185] width 73 height 18
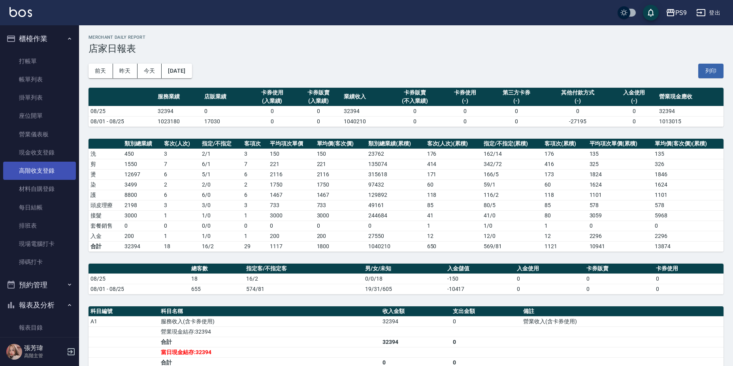
click at [46, 168] on link "高階收支登錄" at bounding box center [39, 171] width 73 height 18
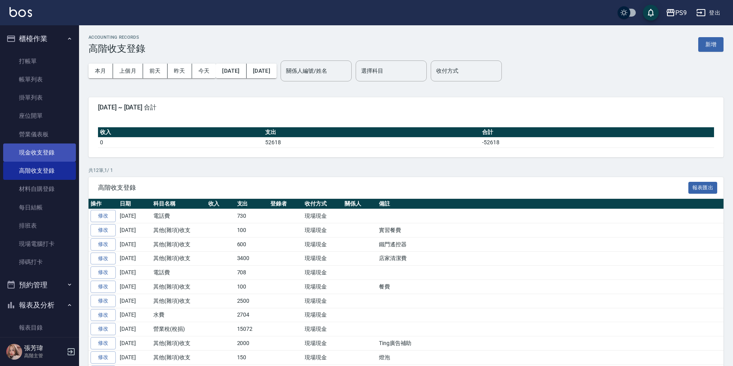
click at [32, 154] on link "現金收支登錄" at bounding box center [39, 152] width 73 height 18
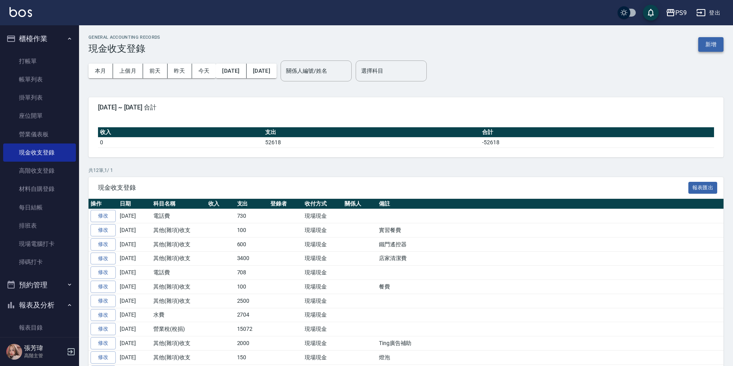
click at [712, 45] on button "新增" at bounding box center [710, 44] width 25 height 15
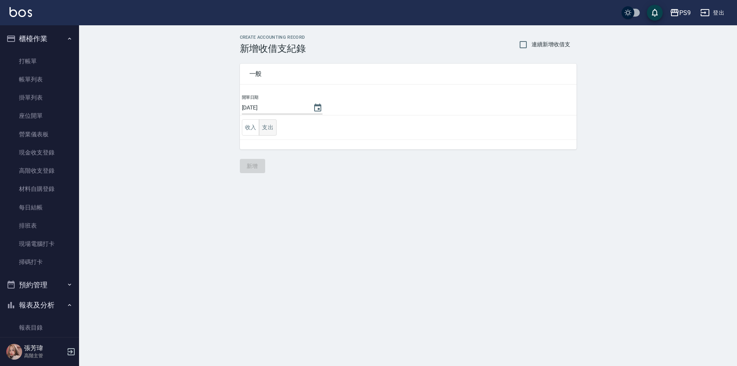
click at [263, 132] on button "支出" at bounding box center [268, 127] width 18 height 16
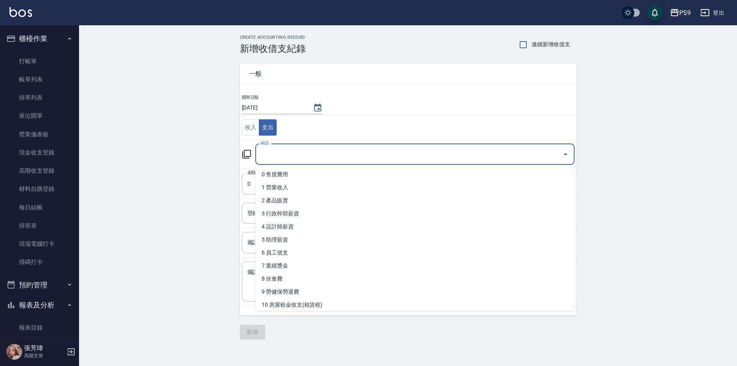
click at [273, 156] on input "科目" at bounding box center [409, 154] width 300 height 14
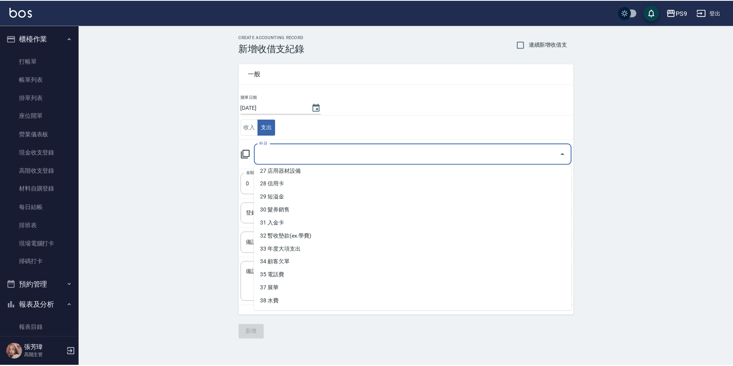
scroll to position [382, 0]
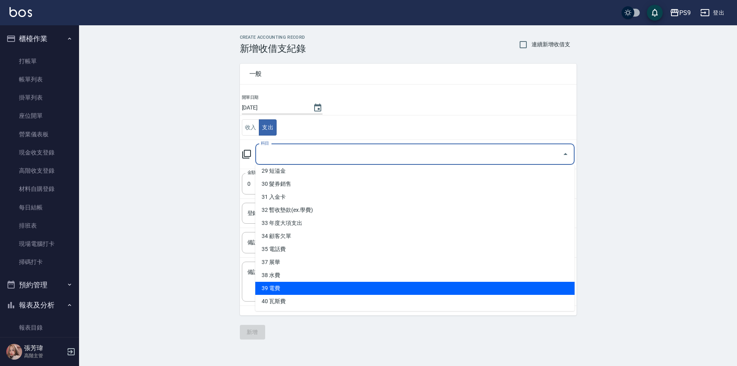
click at [275, 289] on li "39 電費" at bounding box center [414, 288] width 319 height 13
type input "39 電費"
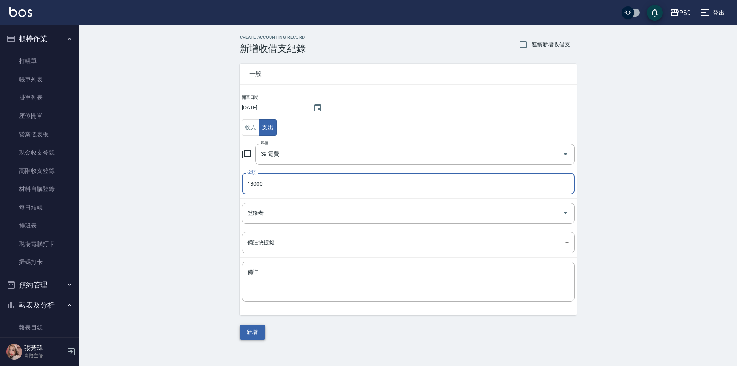
type input "13000"
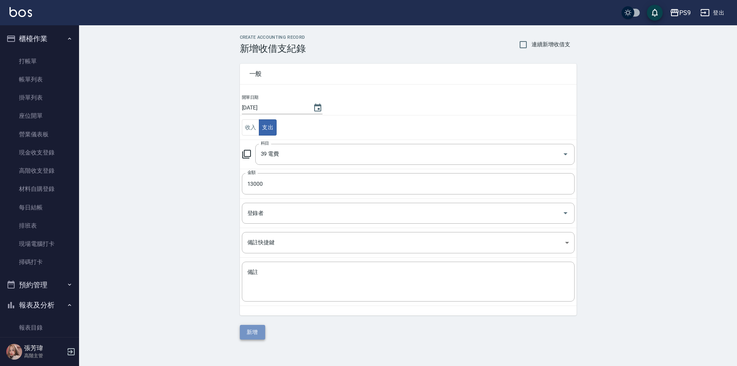
click at [247, 337] on button "新增" at bounding box center [252, 332] width 25 height 15
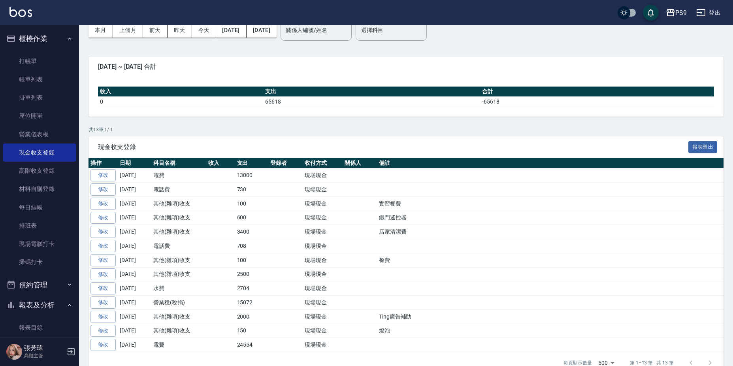
scroll to position [23, 0]
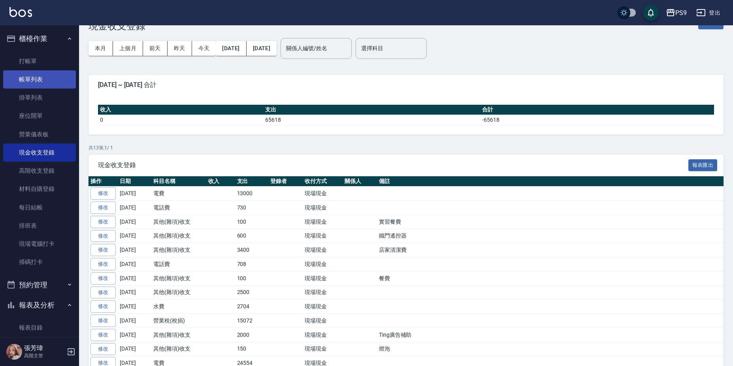
click at [41, 81] on link "帳單列表" at bounding box center [39, 79] width 73 height 18
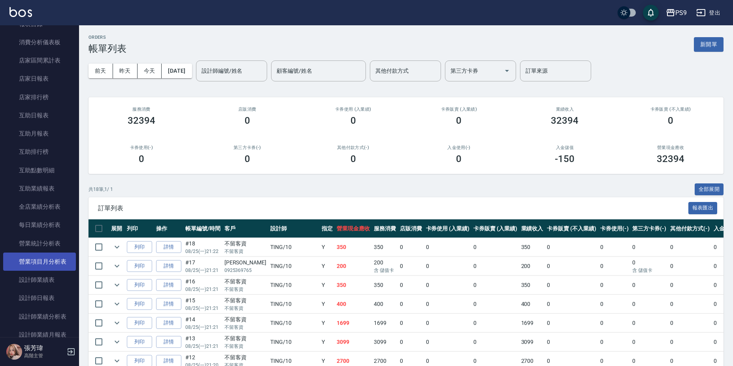
scroll to position [316, 0]
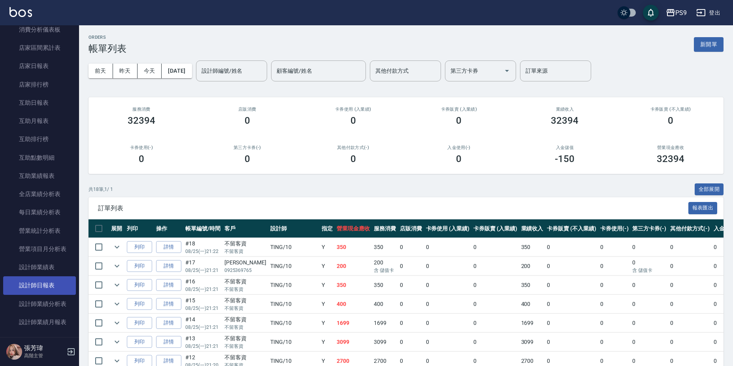
click at [47, 286] on link "設計師日報表" at bounding box center [39, 285] width 73 height 18
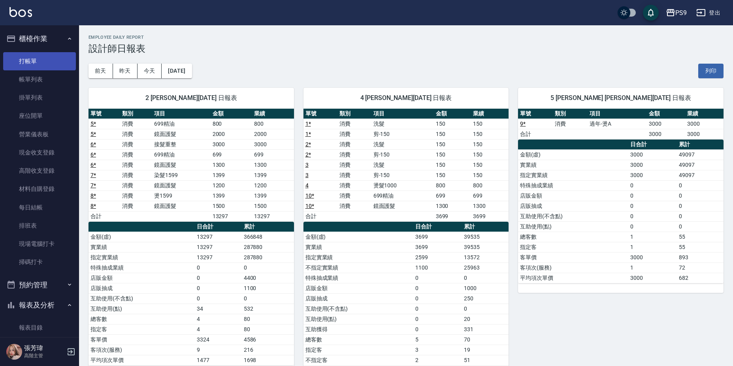
click at [42, 57] on link "打帳單" at bounding box center [39, 61] width 73 height 18
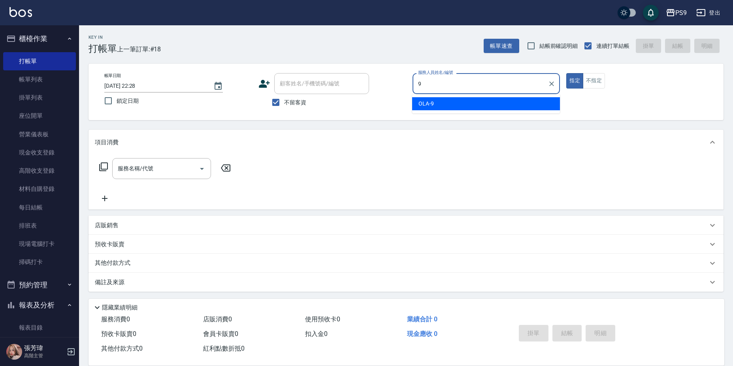
type input "OLA-9"
type button "true"
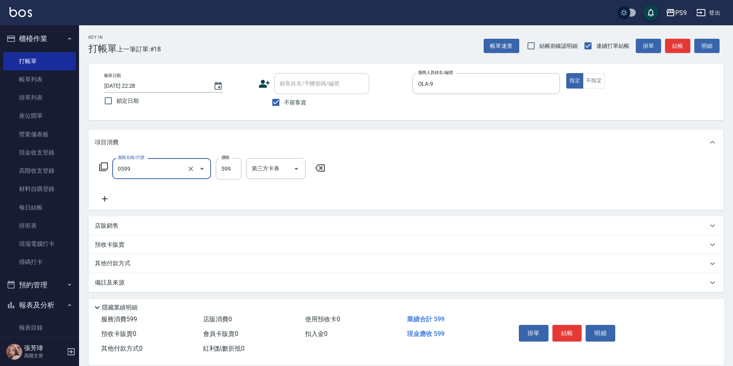
type input "[PERSON_NAME]599(0599)"
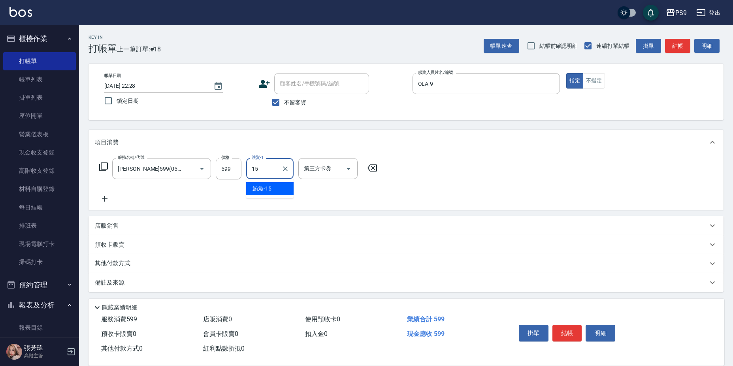
type input "鮪魚-15"
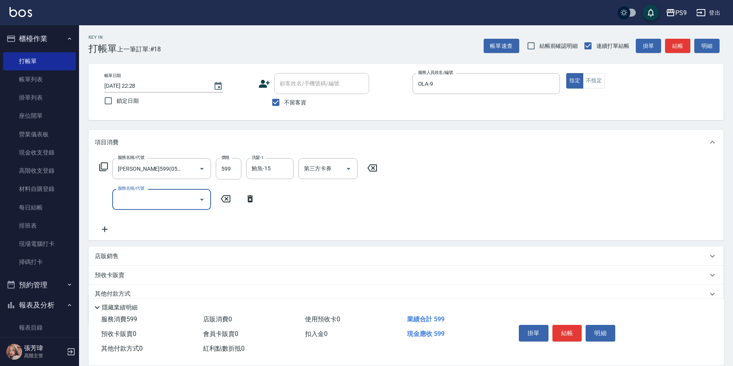
type input "0"
type input "過年-染B(92100)"
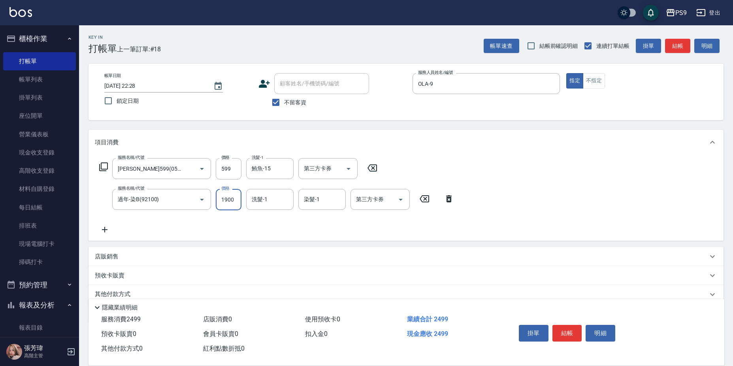
type input "1900"
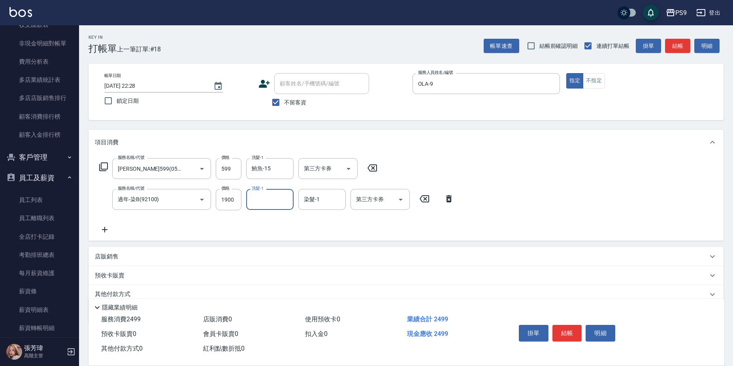
scroll to position [937, 0]
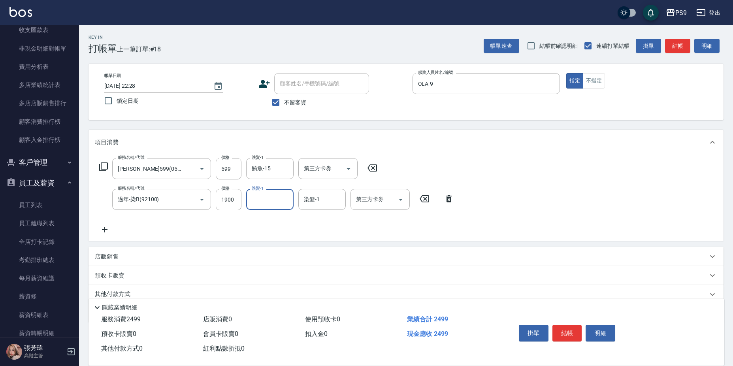
click at [41, 160] on button "客戶管理" at bounding box center [39, 162] width 73 height 21
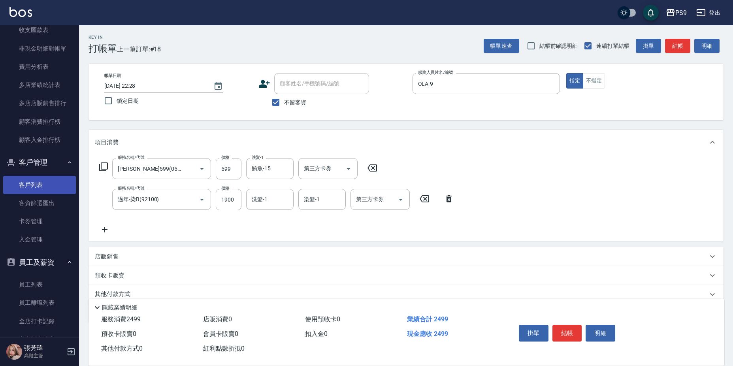
click at [45, 187] on link "客戶列表" at bounding box center [39, 185] width 73 height 18
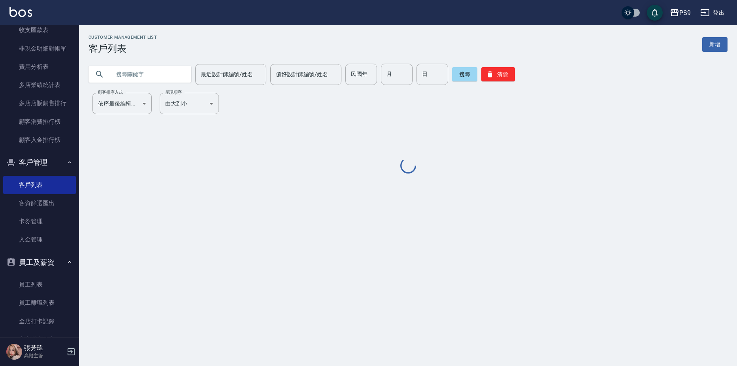
click at [161, 75] on input "text" at bounding box center [148, 74] width 74 height 21
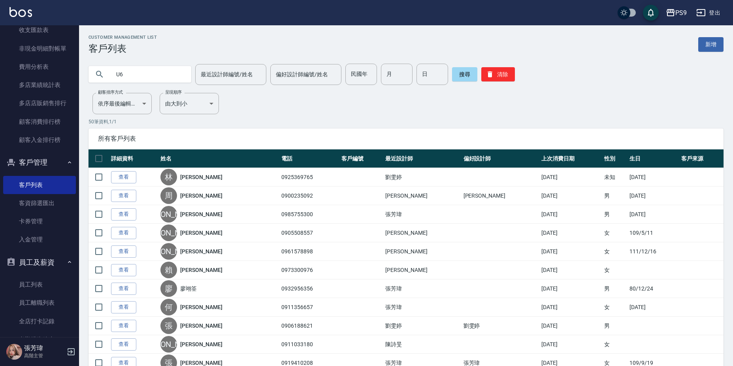
type input "U"
type input "一"
type input "以"
type input "[PERSON_NAME]"
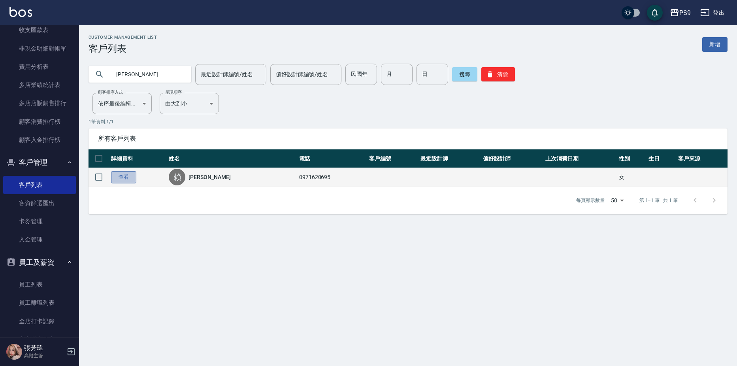
click at [123, 174] on link "查看" at bounding box center [123, 177] width 25 height 12
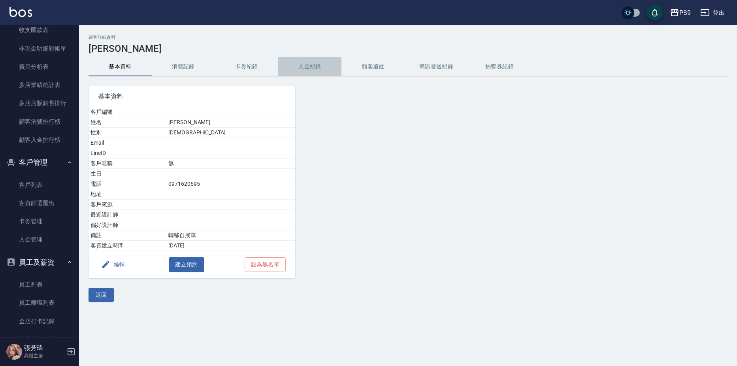
click at [306, 63] on button "入金紀錄" at bounding box center [309, 66] width 63 height 19
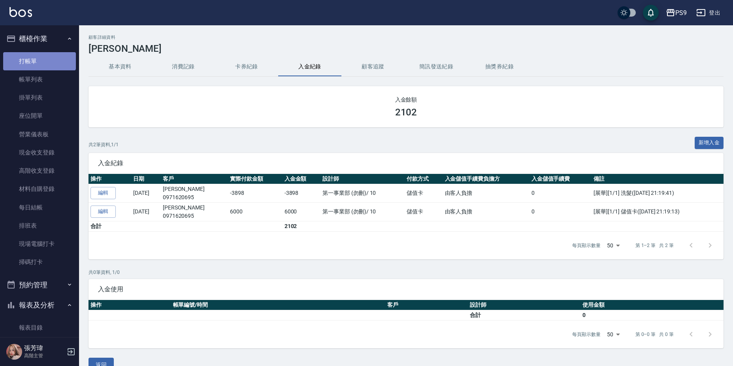
click at [39, 60] on link "打帳單" at bounding box center [39, 61] width 73 height 18
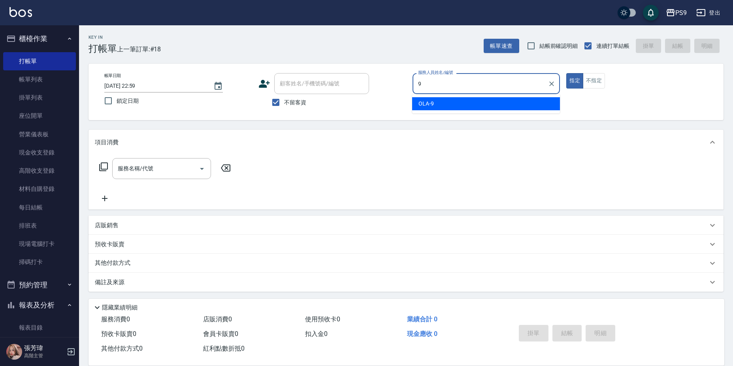
type input "OLA-9"
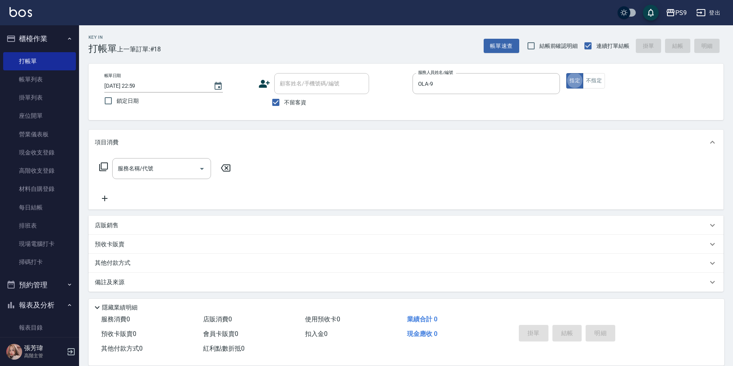
type button "true"
type input "05"
click at [293, 101] on label "不留客資" at bounding box center [287, 102] width 39 height 17
click at [284, 101] on input "不留客資" at bounding box center [276, 102] width 17 height 17
checkbox input "false"
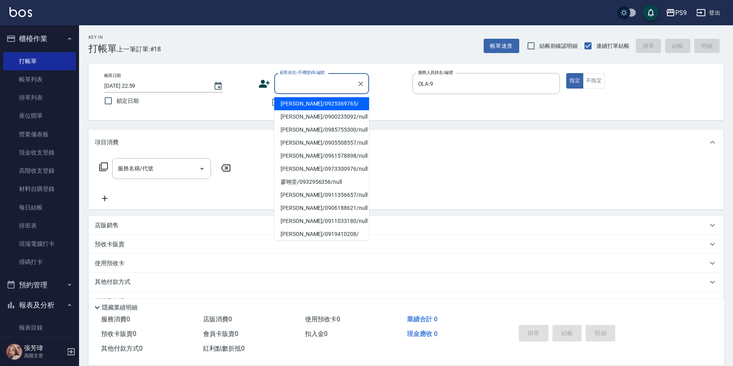
click at [298, 88] on input "顧客姓名/手機號碼/編號" at bounding box center [316, 84] width 76 height 14
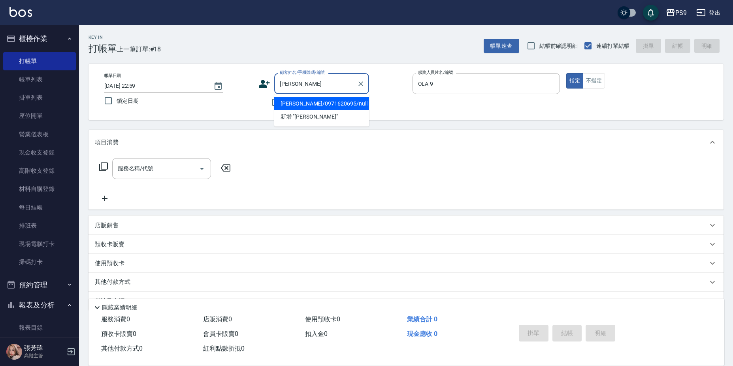
type input "[PERSON_NAME]/0971620695/null"
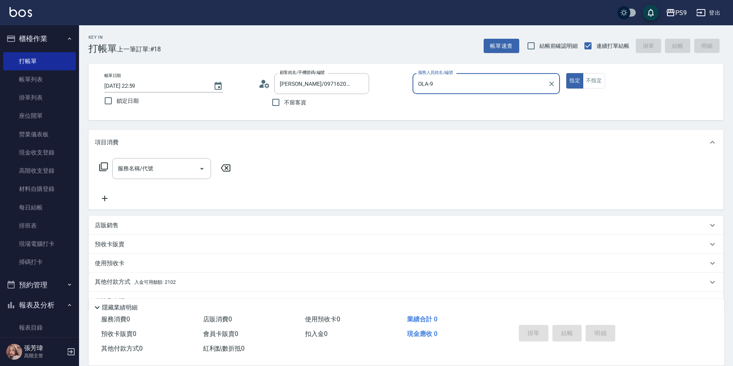
click at [566, 73] on button "指定" at bounding box center [574, 80] width 17 height 15
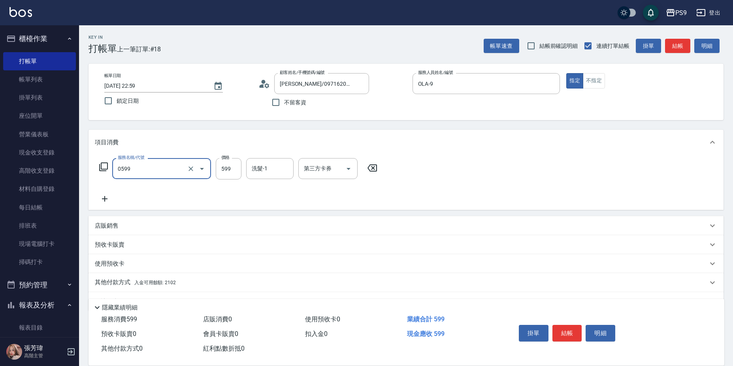
type input "[PERSON_NAME]599(0599)"
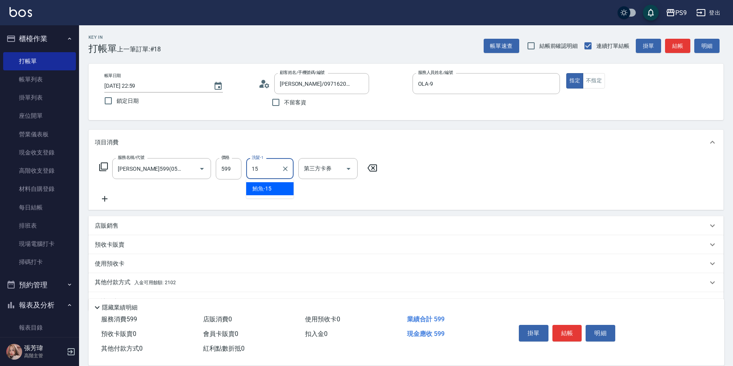
type input "鮪魚-15"
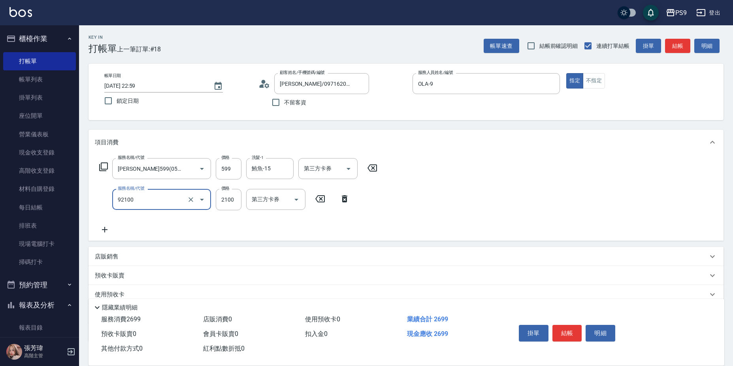
type input "過年-染B(92100)"
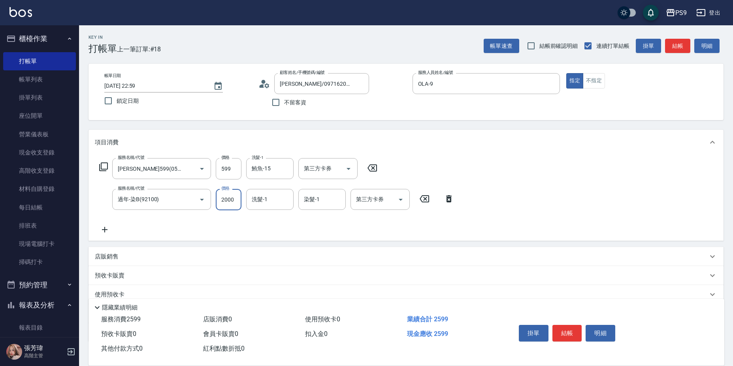
type input "2000"
type input "鮪魚-15"
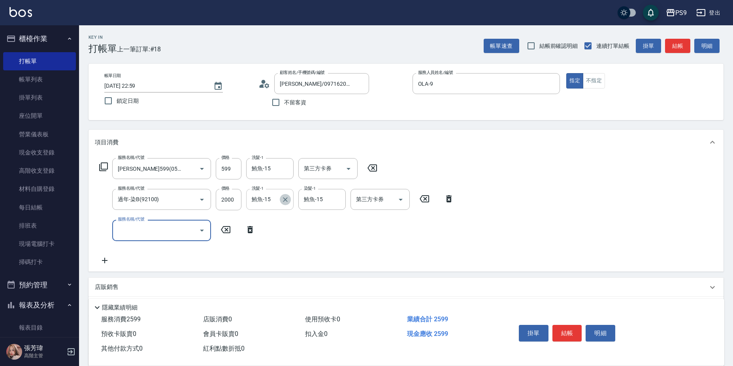
click at [285, 199] on icon "Clear" at bounding box center [285, 199] width 5 height 5
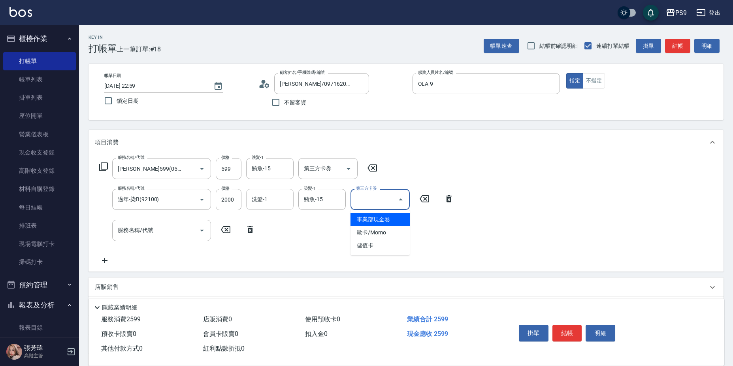
click at [389, 196] on input "第三方卡券" at bounding box center [374, 200] width 40 height 14
click at [285, 224] on div "服務名稱/代號 [PERSON_NAME]599(0599) 服務名稱/代號 價格 599 價格 洗髮-1 鮪魚-15 洗髮-1 第三方卡券 第三方卡券 服務…" at bounding box center [277, 211] width 364 height 107
click at [173, 225] on input "服務名稱/代號" at bounding box center [156, 230] width 80 height 14
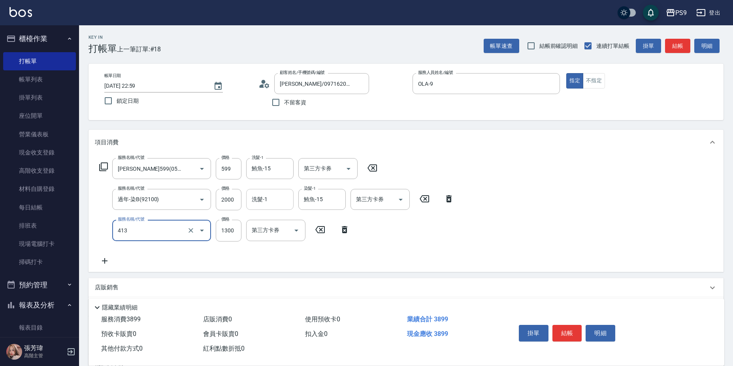
type input "鏡面護髮(413)"
type input "2000"
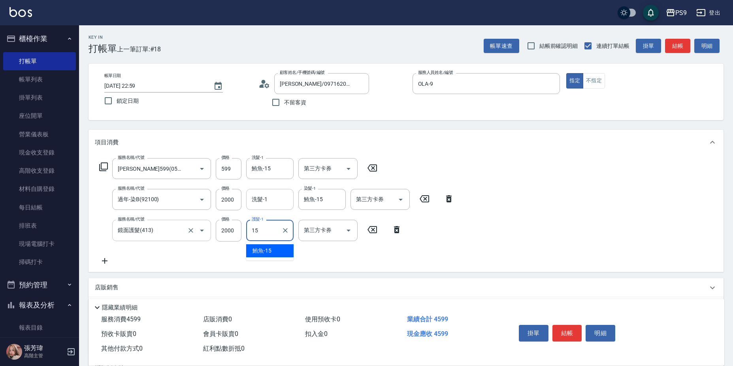
type input "鮪魚-15"
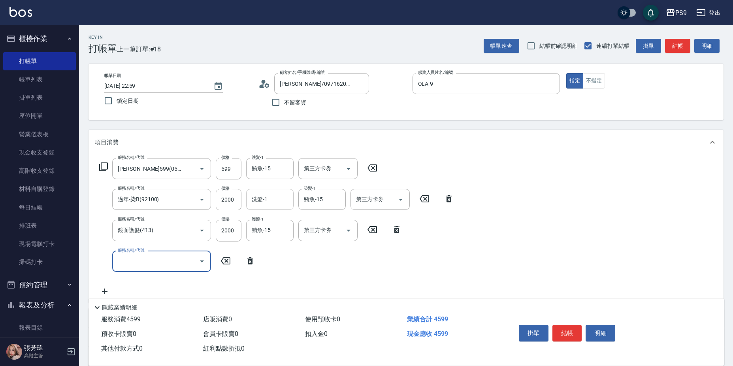
scroll to position [113, 0]
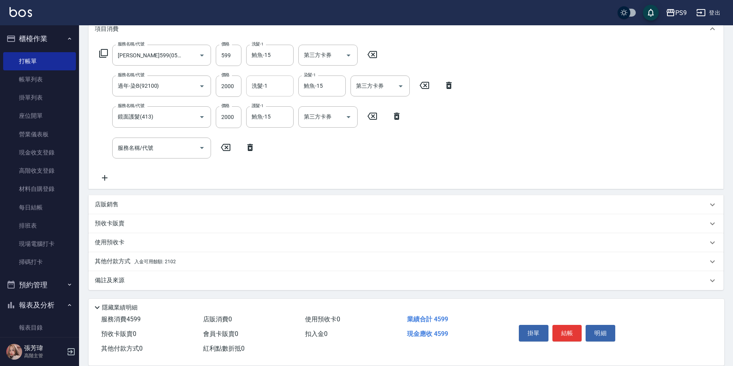
click at [182, 259] on div "其他付款方式 入金可用餘額: 2102" at bounding box center [401, 261] width 613 height 9
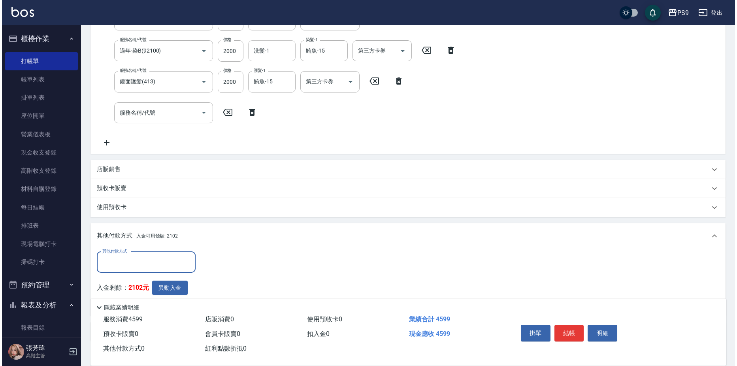
scroll to position [199, 0]
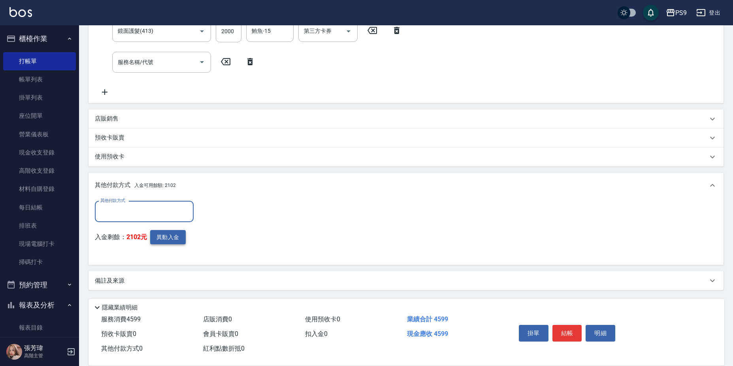
click at [161, 236] on button "異動入金" at bounding box center [168, 237] width 36 height 15
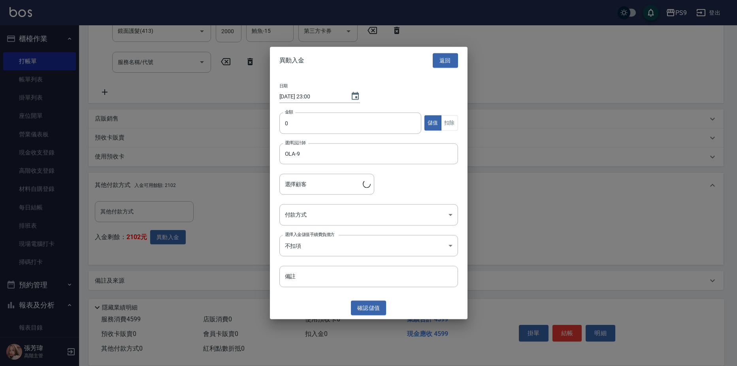
type input "[PERSON_NAME]/0971620695"
click at [308, 125] on input "0" at bounding box center [350, 122] width 142 height 21
type input "2102"
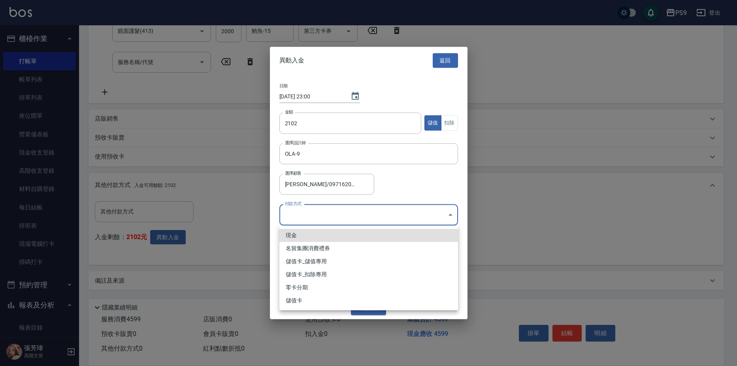
click at [352, 215] on body "PS9 登出 櫃檯作業 打帳單 帳單列表 掛單列表 座位開單 營業儀表板 現金收支登錄 高階收支登錄 材料自購登錄 每日結帳 排班表 現場電腦打卡 掃碼打卡 …" at bounding box center [368, 83] width 737 height 565
click at [335, 274] on li "儲值卡_扣除專用" at bounding box center [368, 274] width 179 height 13
type input "儲值卡_扣除專用"
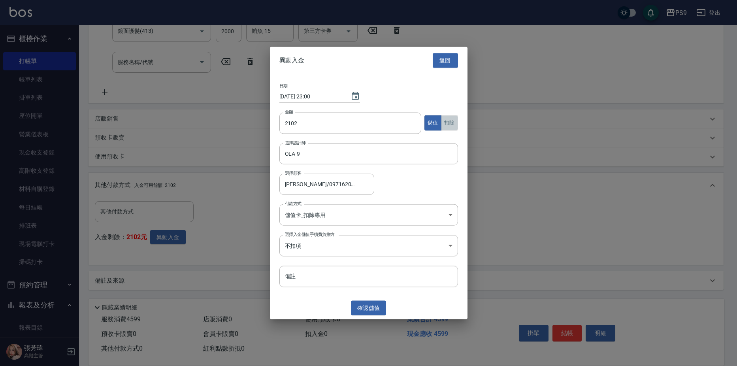
click at [450, 128] on button "扣除" at bounding box center [449, 122] width 17 height 15
click at [369, 308] on button "確認 扣除" at bounding box center [369, 308] width 36 height 15
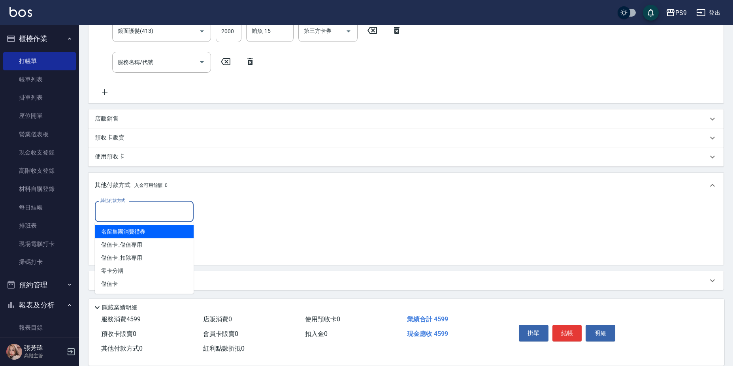
click at [166, 217] on input "其他付款方式" at bounding box center [144, 212] width 92 height 14
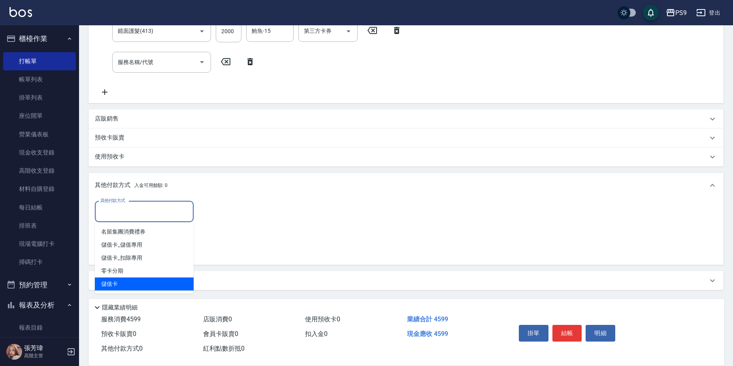
type input "儲值卡"
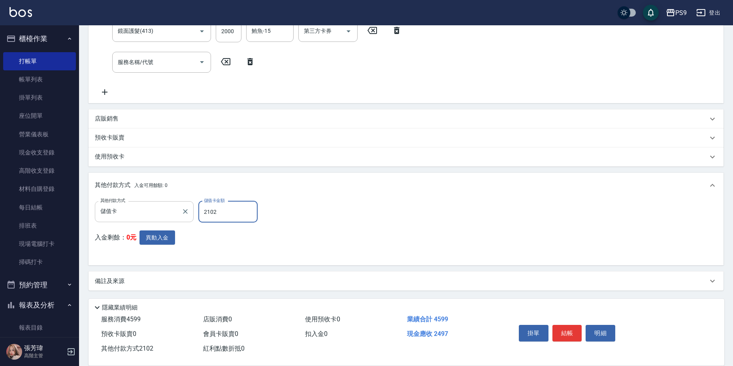
type input "2102"
type input "[DATE] 23:01"
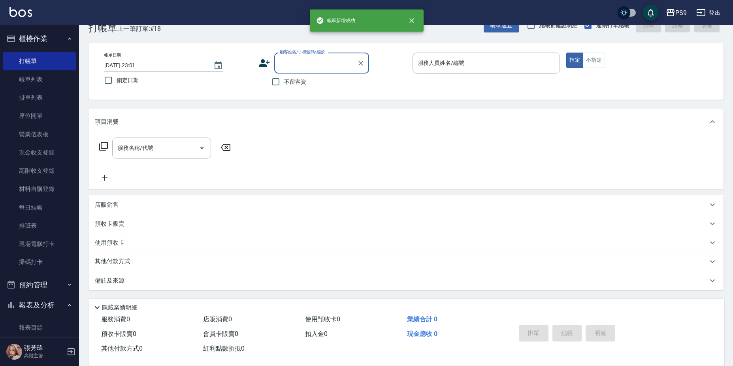
scroll to position [0, 0]
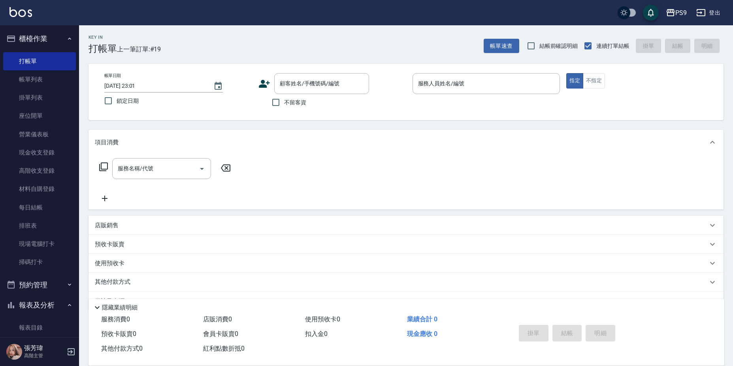
drag, startPoint x: 288, startPoint y: 97, endPoint x: 289, endPoint y: 102, distance: 5.5
click at [288, 99] on label "不留客資" at bounding box center [287, 102] width 39 height 17
click at [284, 99] on input "不留客資" at bounding box center [276, 102] width 17 height 17
checkbox input "true"
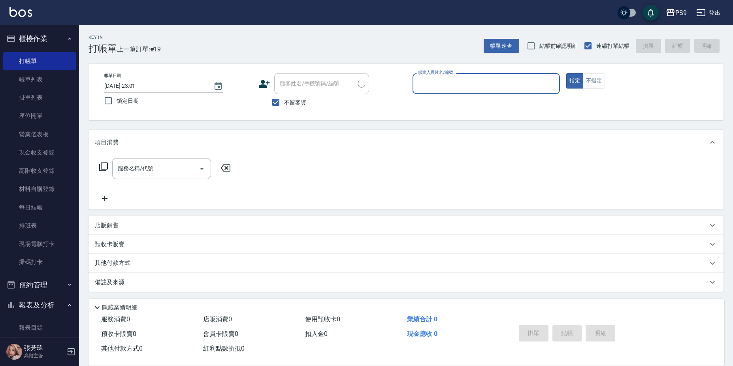
type input "[PERSON_NAME]/0982020717/"
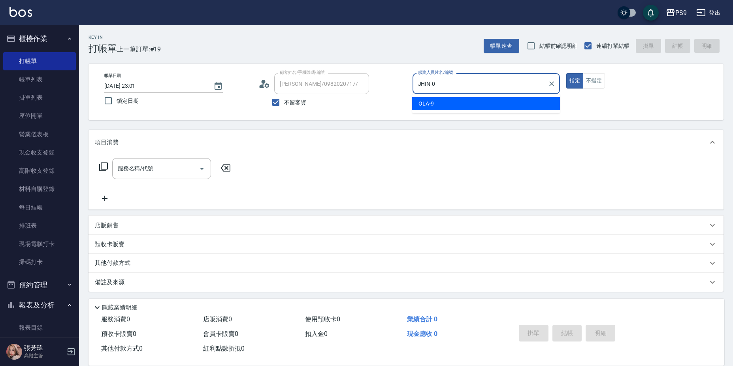
type input "JHIN-0"
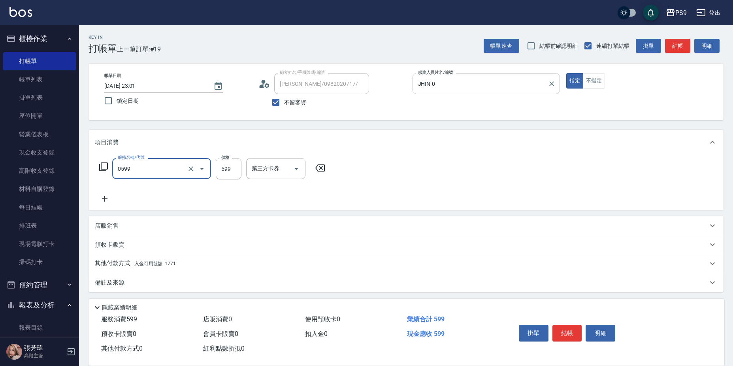
type input "[PERSON_NAME]599(0599)"
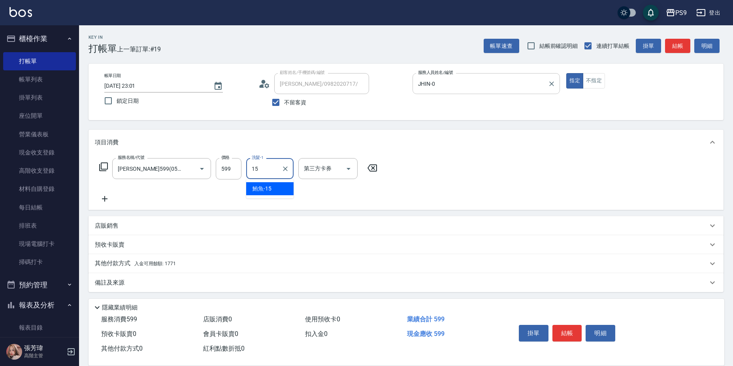
type input "鮪魚-15"
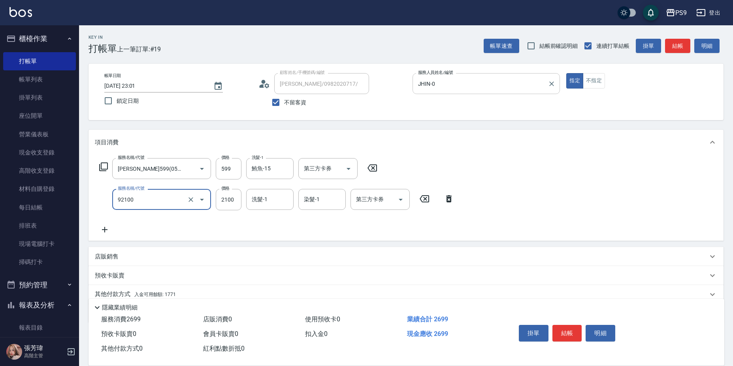
type input "過年-染B(92100)"
type input "1900"
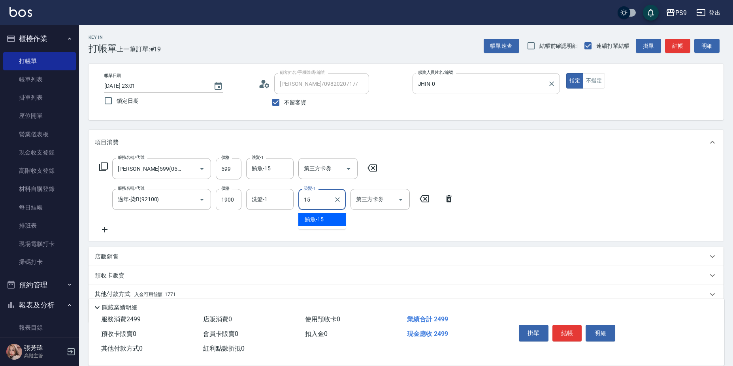
type input "鮪魚-15"
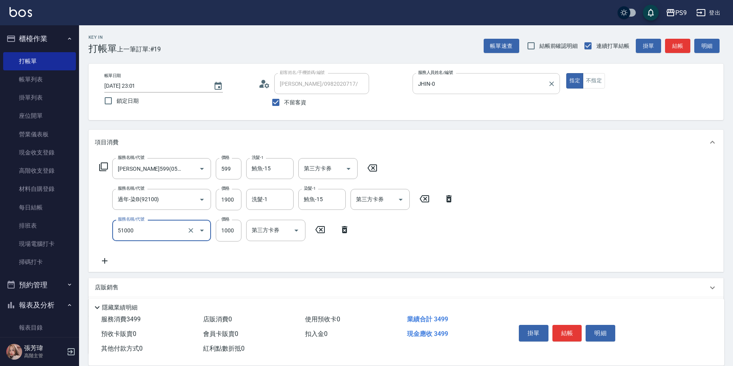
type input "燙髮1000(51000)"
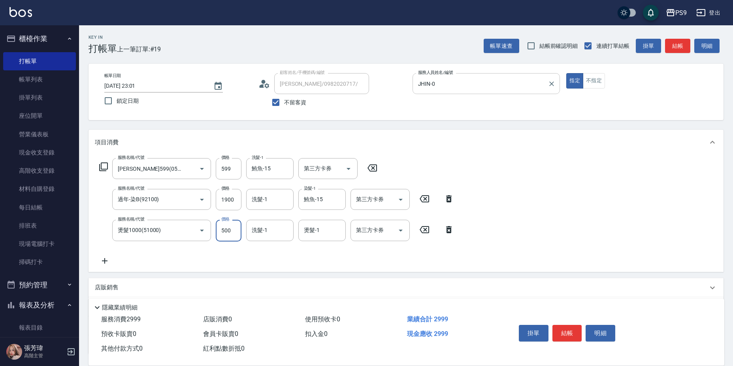
type input "500"
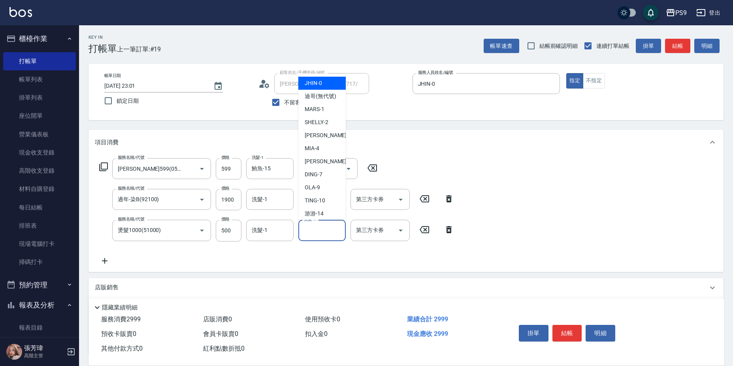
drag, startPoint x: 324, startPoint y: 234, endPoint x: 327, endPoint y: 229, distance: 5.7
click at [324, 232] on input "燙髮-1" at bounding box center [322, 230] width 40 height 14
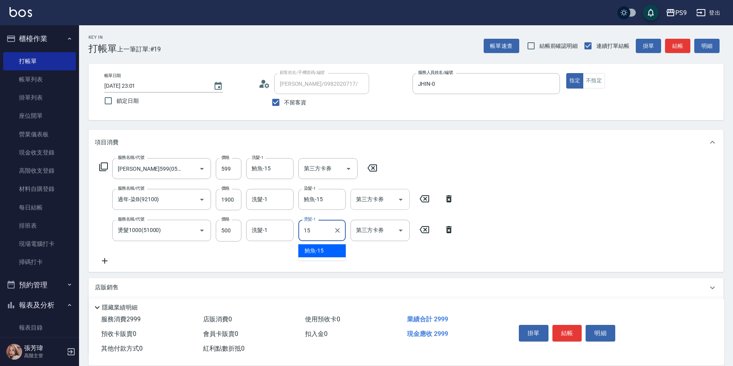
type input "鮪魚-15"
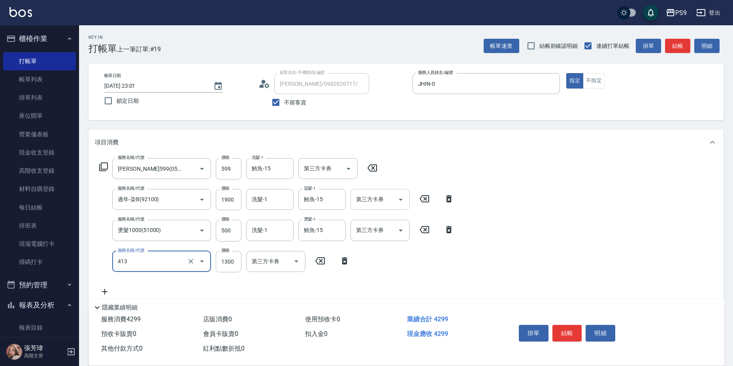
type input "鏡面護髮(413)"
type input "2500"
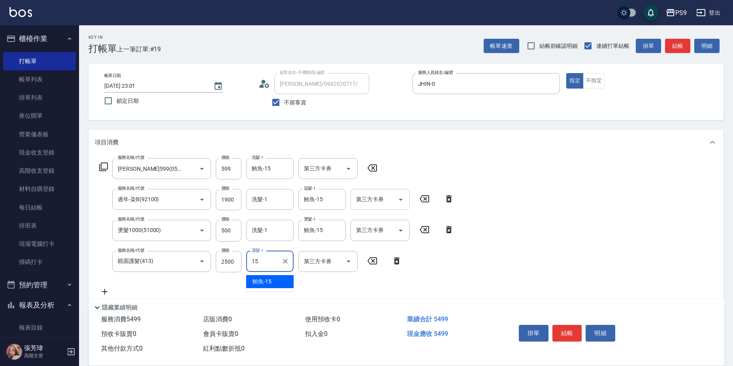
type input "鮪魚-15"
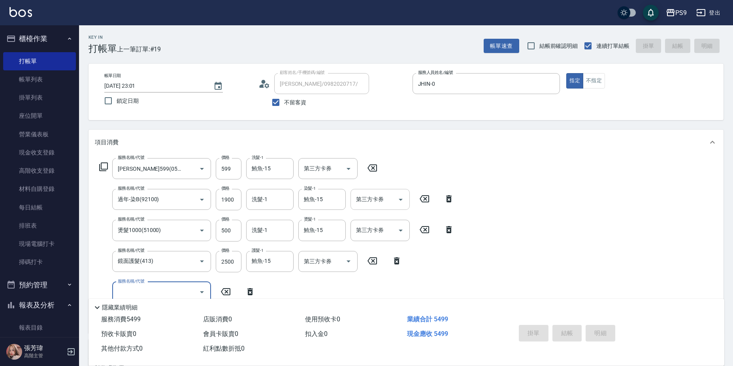
type input "[DATE] 23:02"
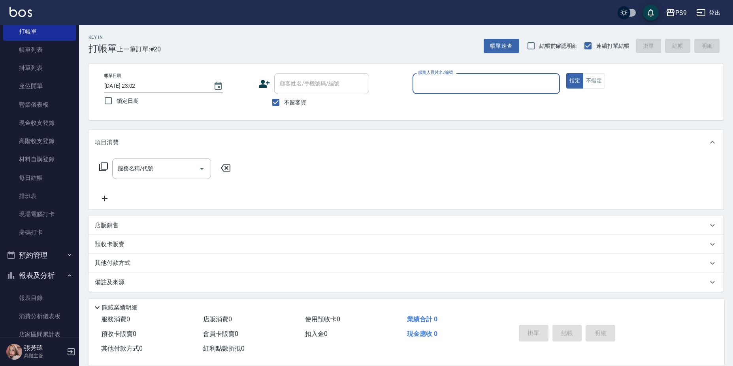
scroll to position [119, 0]
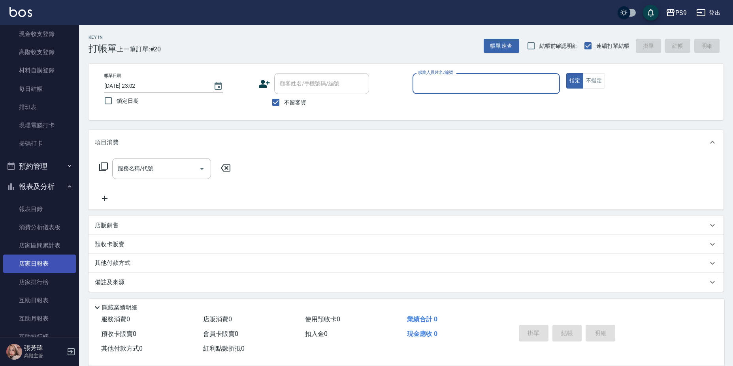
click at [42, 266] on link "店家日報表" at bounding box center [39, 264] width 73 height 18
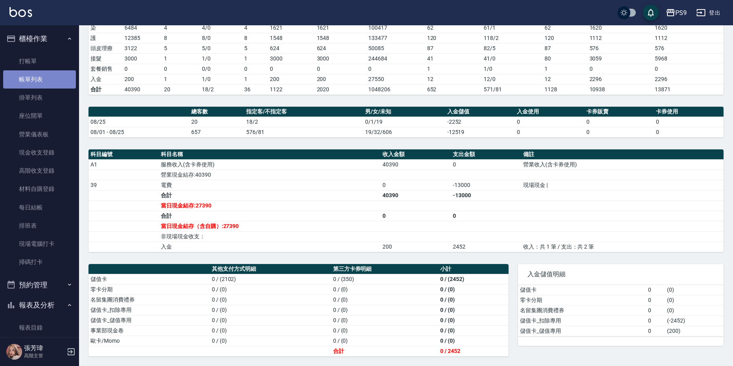
click at [43, 79] on link "帳單列表" at bounding box center [39, 79] width 73 height 18
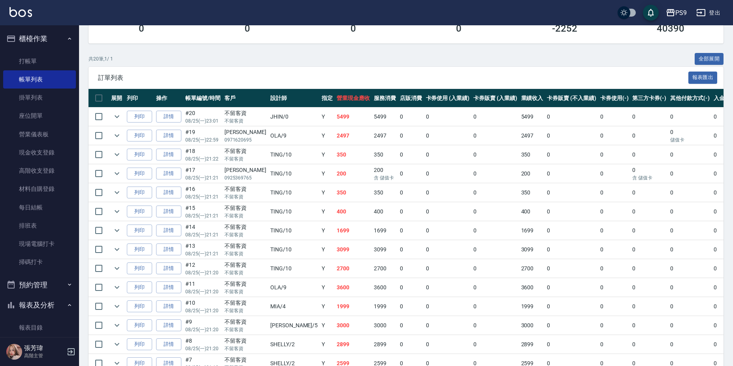
scroll to position [130, 0]
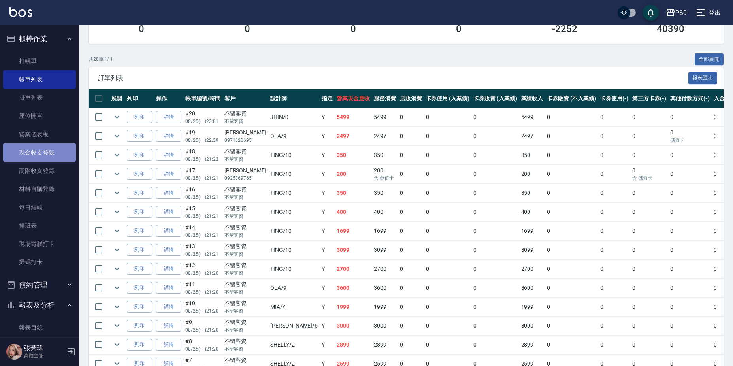
click at [49, 155] on link "現金收支登錄" at bounding box center [39, 152] width 73 height 18
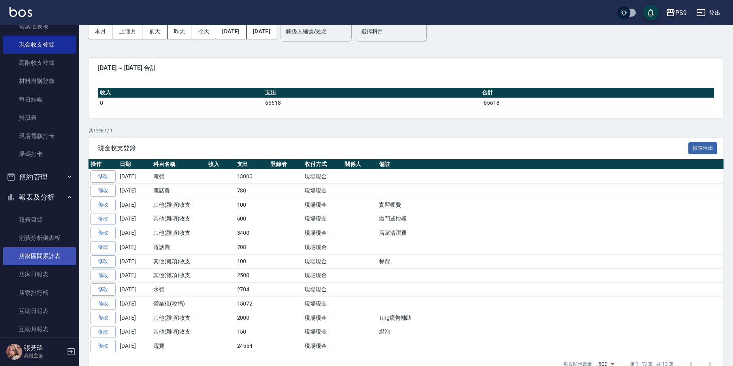
scroll to position [119, 0]
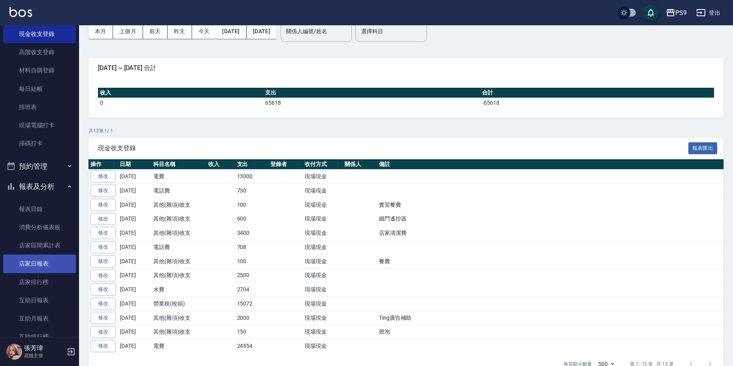
click at [52, 262] on link "店家日報表" at bounding box center [39, 264] width 73 height 18
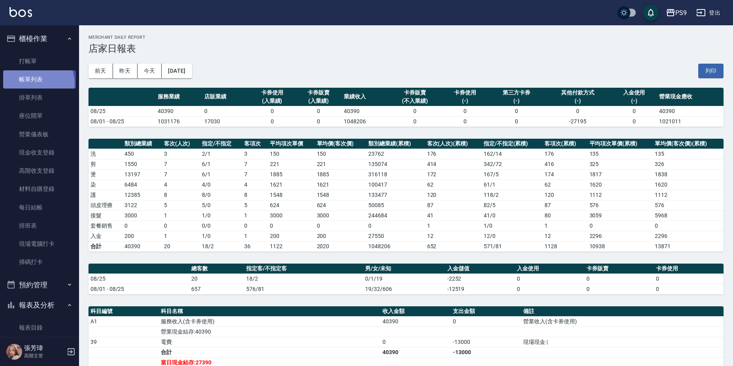
click at [28, 84] on link "帳單列表" at bounding box center [39, 79] width 73 height 18
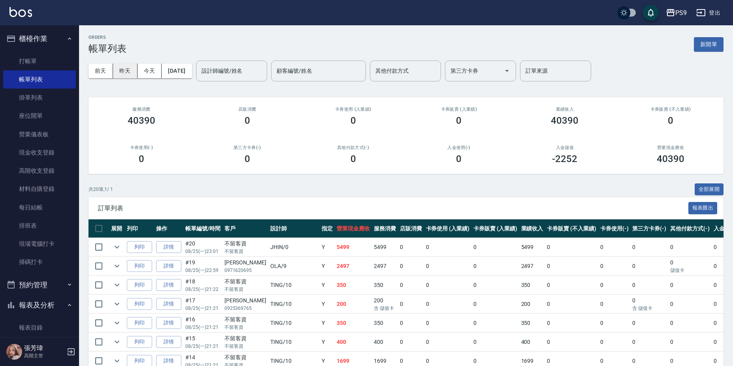
click at [122, 68] on button "昨天" at bounding box center [125, 71] width 25 height 15
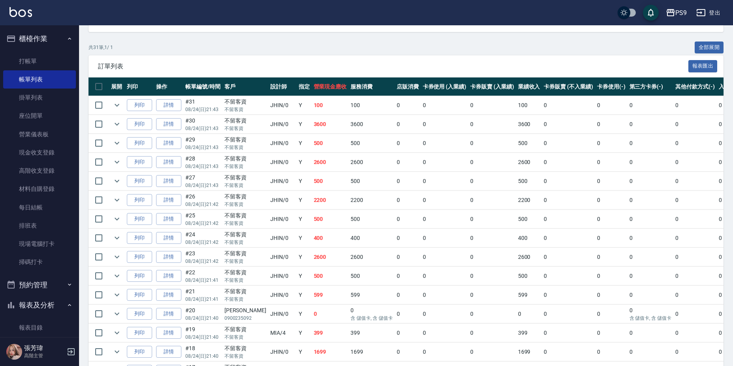
scroll to position [141, 0]
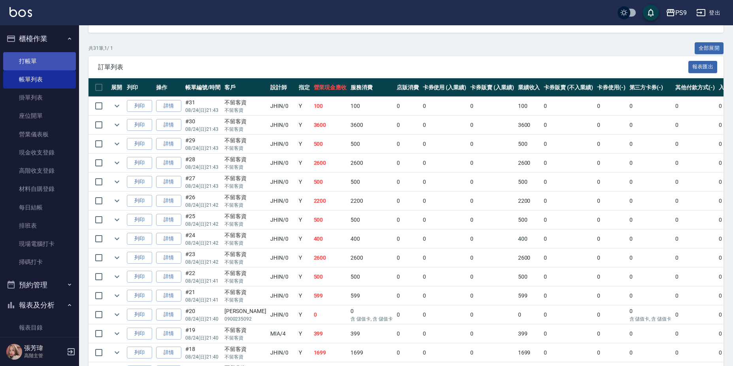
click at [30, 60] on link "打帳單" at bounding box center [39, 61] width 73 height 18
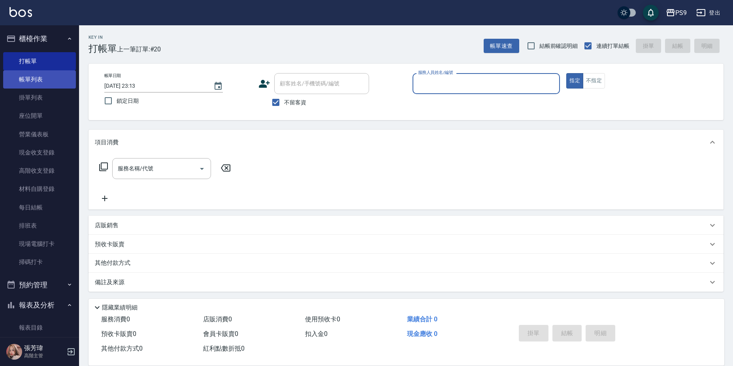
click at [40, 81] on link "帳單列表" at bounding box center [39, 79] width 73 height 18
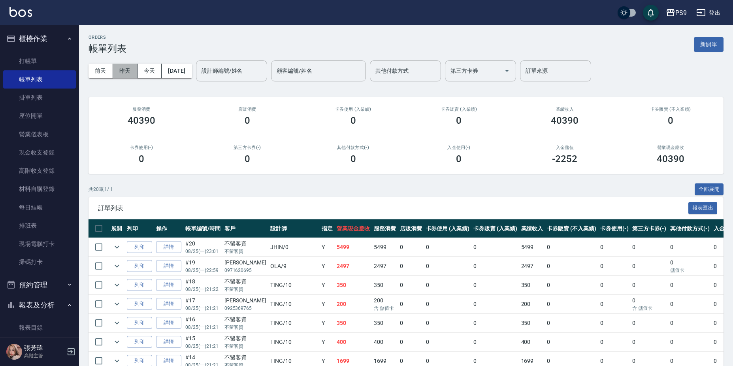
click at [122, 68] on button "昨天" at bounding box center [125, 71] width 25 height 15
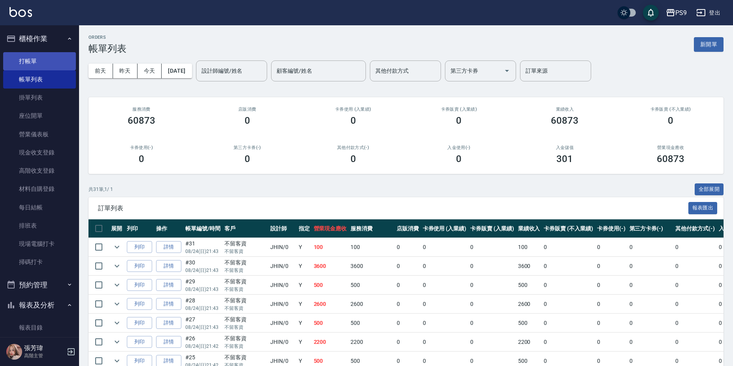
drag, startPoint x: 32, startPoint y: 60, endPoint x: 39, endPoint y: 65, distance: 8.2
click at [32, 61] on link "打帳單" at bounding box center [39, 61] width 73 height 18
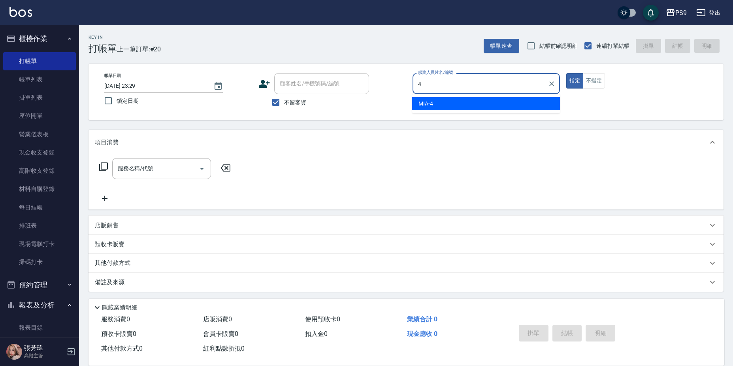
type input "MIA-4"
type button "true"
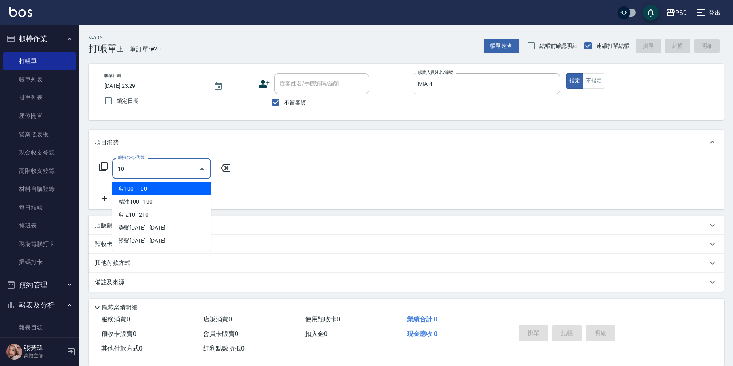
type input "1"
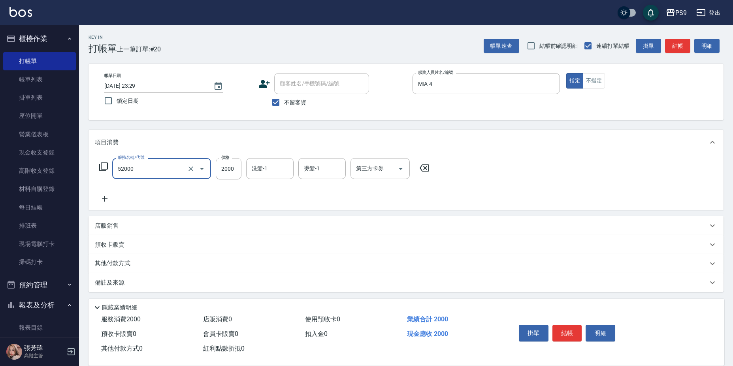
type input "燙髮2000(52000)"
type input "2500"
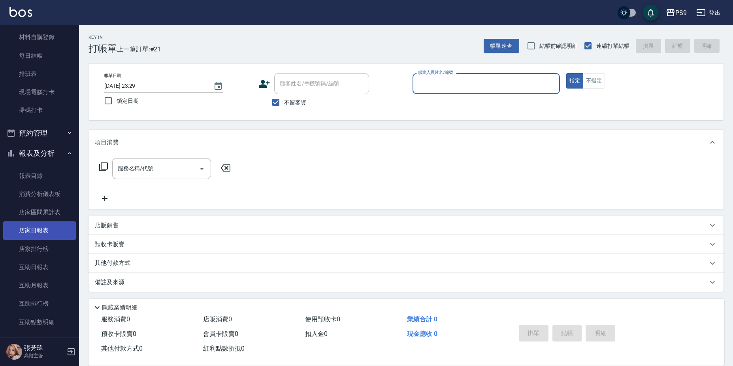
scroll to position [158, 0]
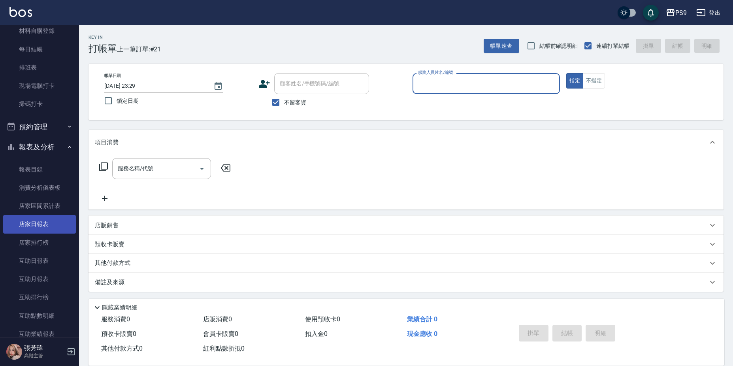
click at [40, 215] on link "店家日報表" at bounding box center [39, 224] width 73 height 18
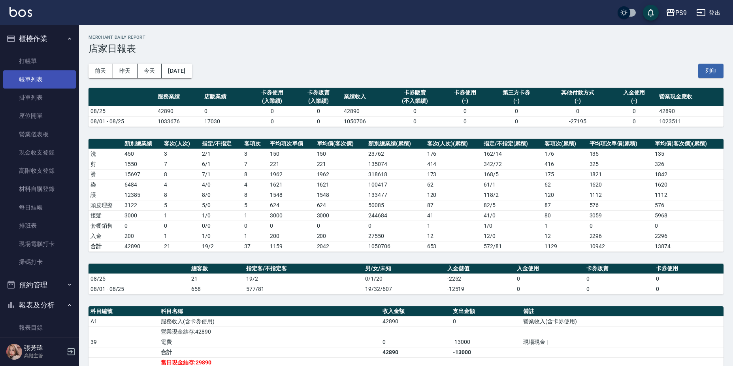
click at [35, 83] on link "帳單列表" at bounding box center [39, 79] width 73 height 18
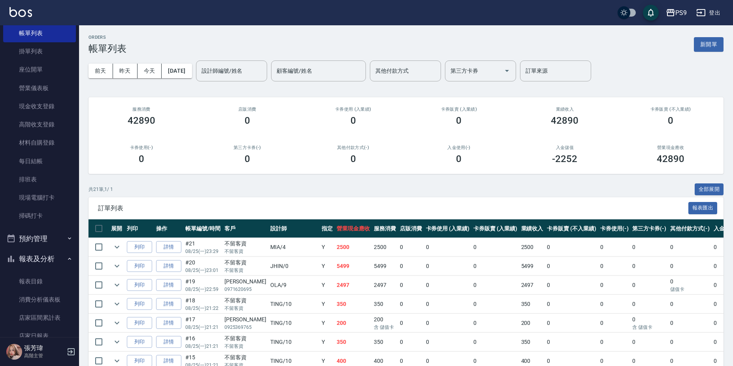
scroll to position [158, 0]
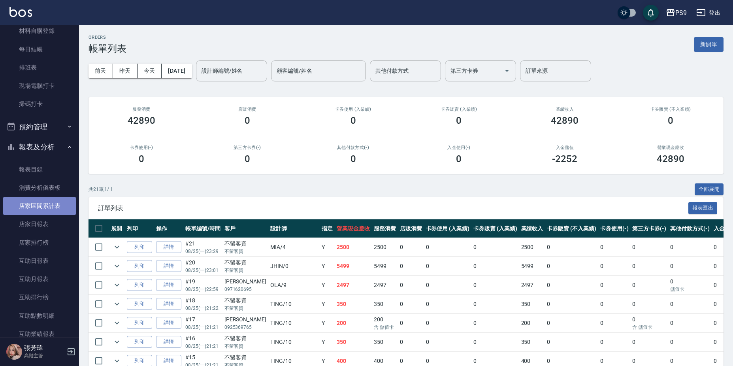
click at [41, 204] on link "店家區間累計表" at bounding box center [39, 206] width 73 height 18
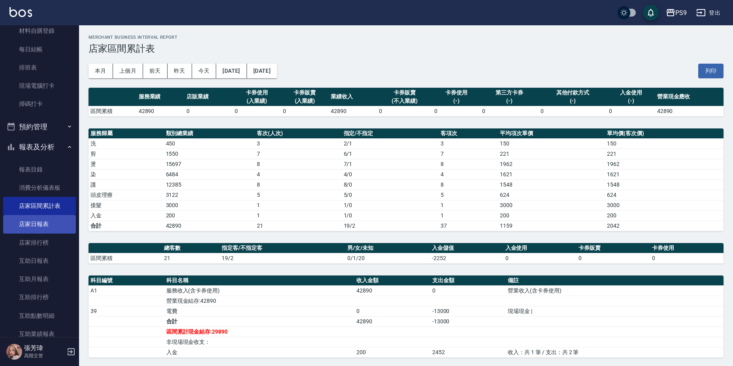
click at [39, 224] on link "店家日報表" at bounding box center [39, 224] width 73 height 18
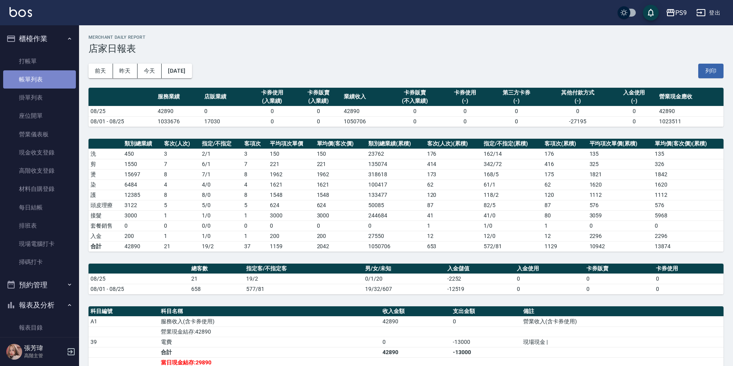
click at [39, 78] on link "帳單列表" at bounding box center [39, 79] width 73 height 18
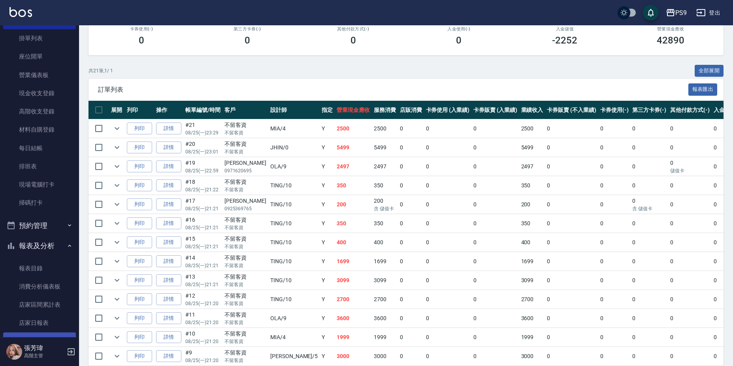
scroll to position [119, 0]
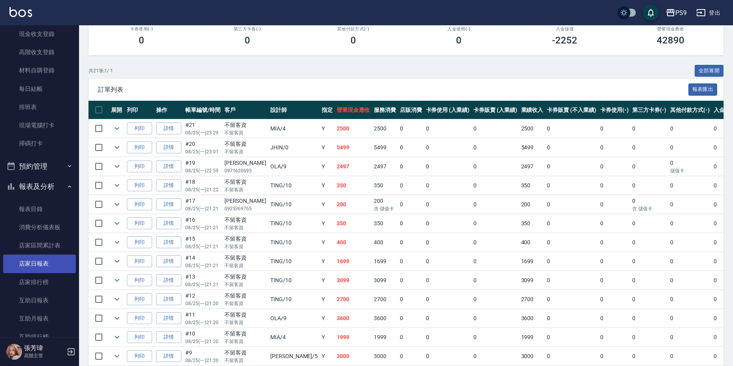
click at [47, 259] on link "店家日報表" at bounding box center [39, 264] width 73 height 18
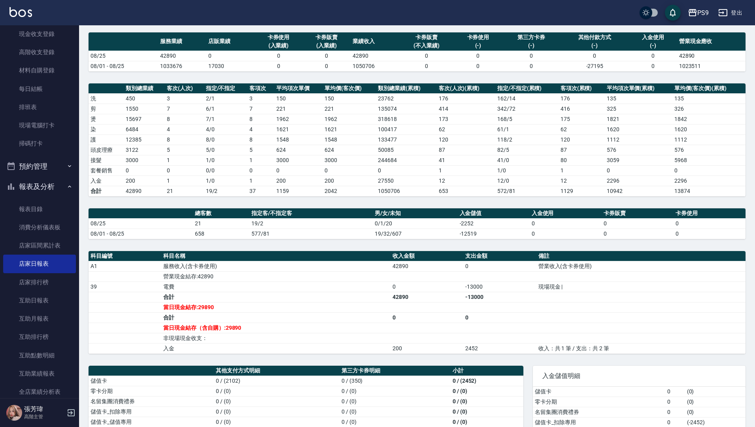
scroll to position [96, 0]
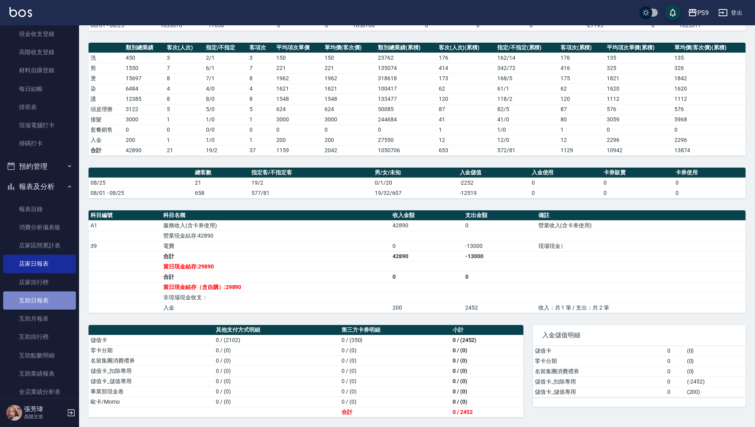
click at [45, 306] on link "互助日報表" at bounding box center [39, 300] width 73 height 18
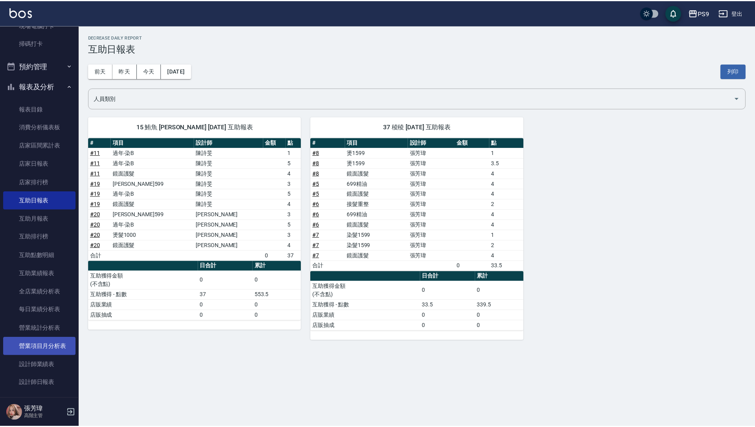
scroll to position [237, 0]
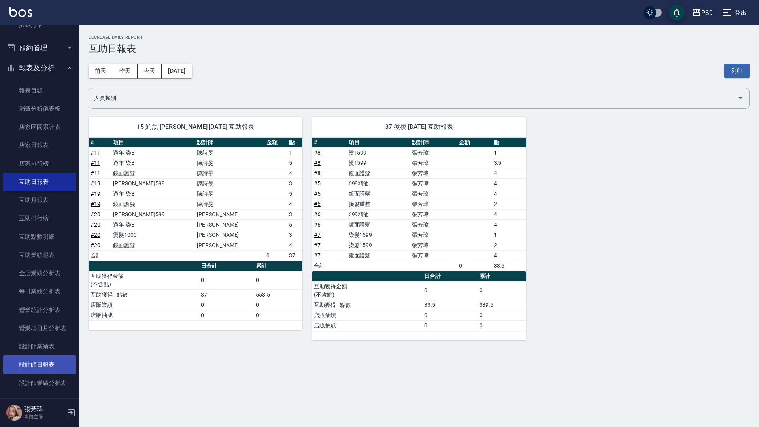
click at [51, 366] on link "設計師日報表" at bounding box center [39, 364] width 73 height 18
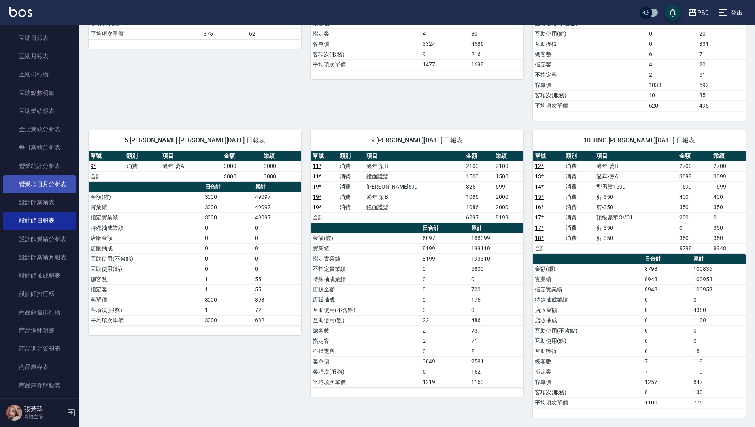
scroll to position [395, 0]
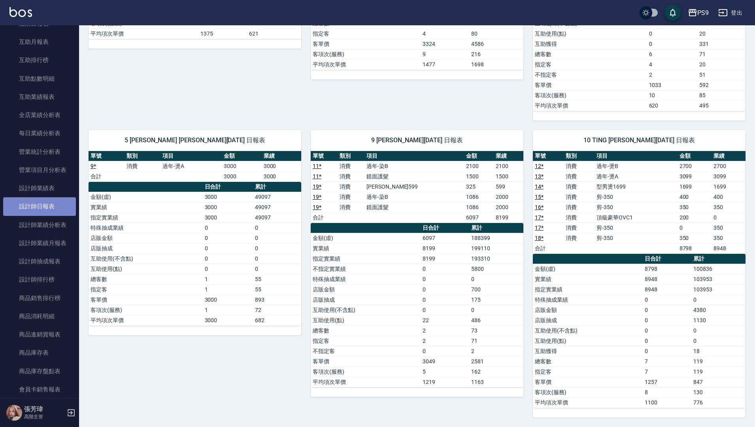
click at [49, 206] on link "設計師日報表" at bounding box center [39, 206] width 73 height 18
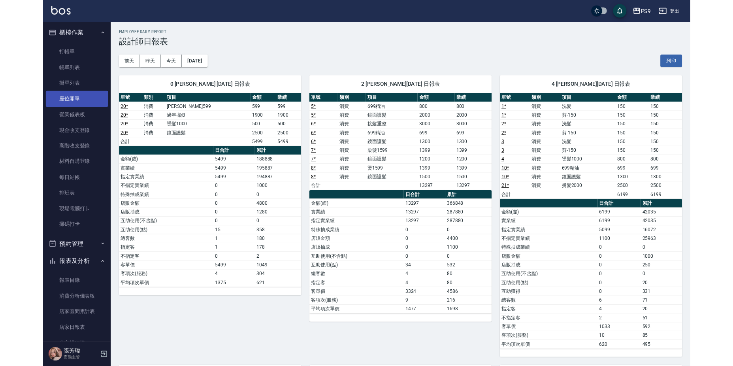
scroll to position [0, 0]
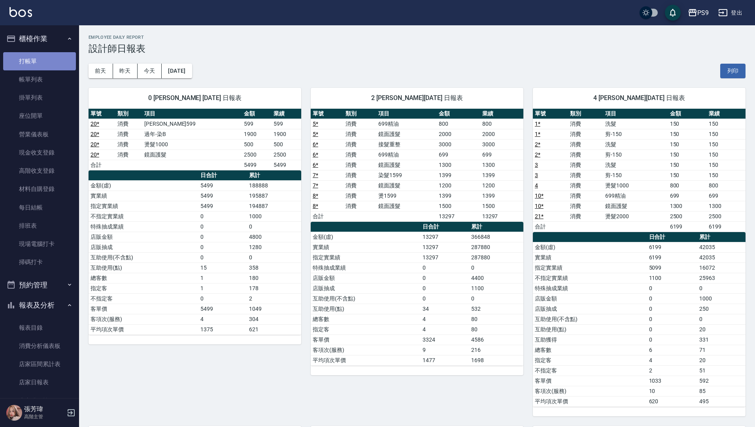
click at [53, 65] on link "打帳單" at bounding box center [39, 61] width 73 height 18
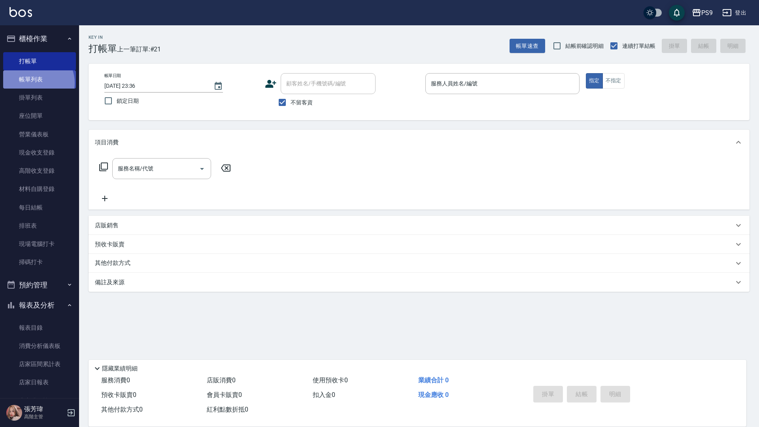
click at [35, 83] on link "帳單列表" at bounding box center [39, 79] width 73 height 18
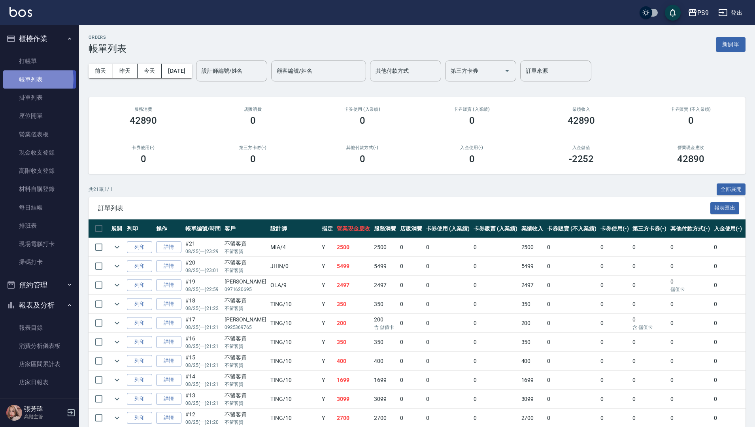
click at [29, 79] on link "帳單列表" at bounding box center [39, 79] width 73 height 18
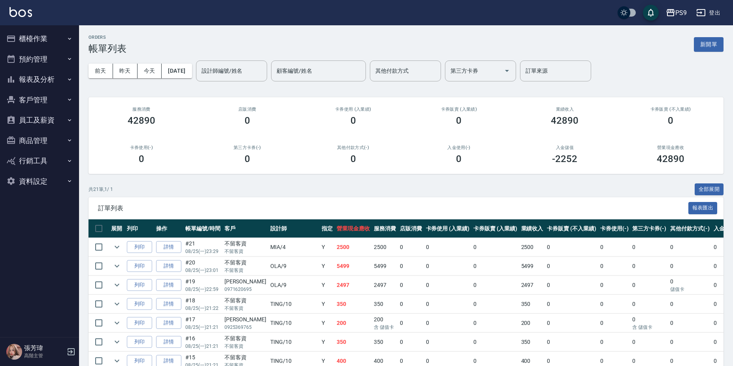
click at [42, 81] on button "報表及分析" at bounding box center [39, 79] width 73 height 21
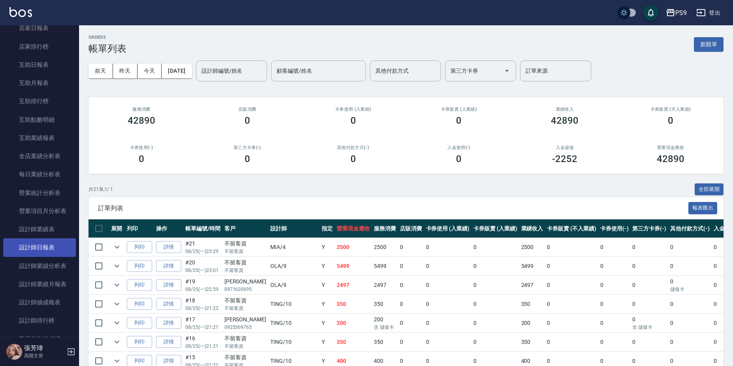
scroll to position [198, 0]
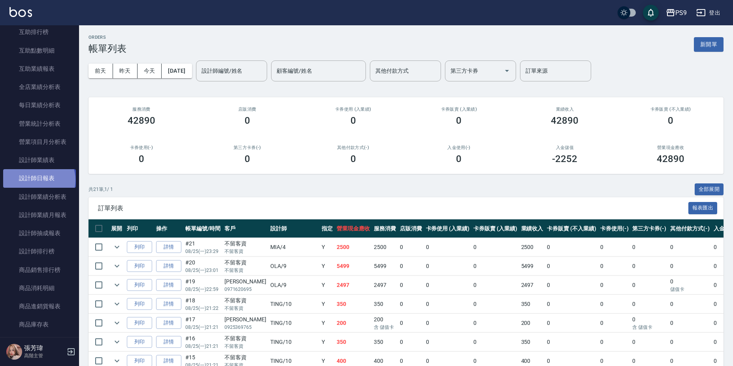
click at [38, 180] on link "設計師日報表" at bounding box center [39, 178] width 73 height 18
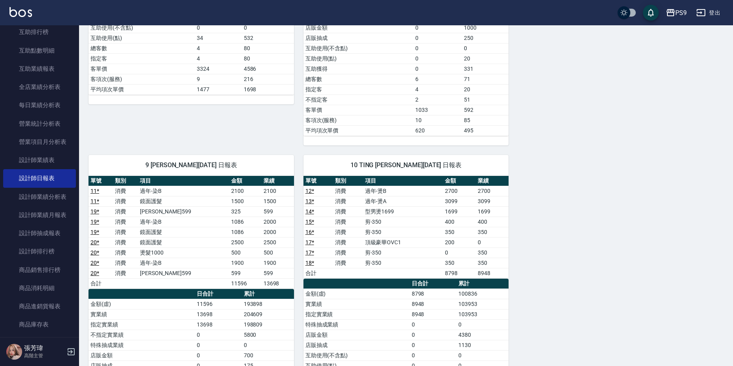
scroll to position [316, 0]
